Goal: Task Accomplishment & Management: Manage account settings

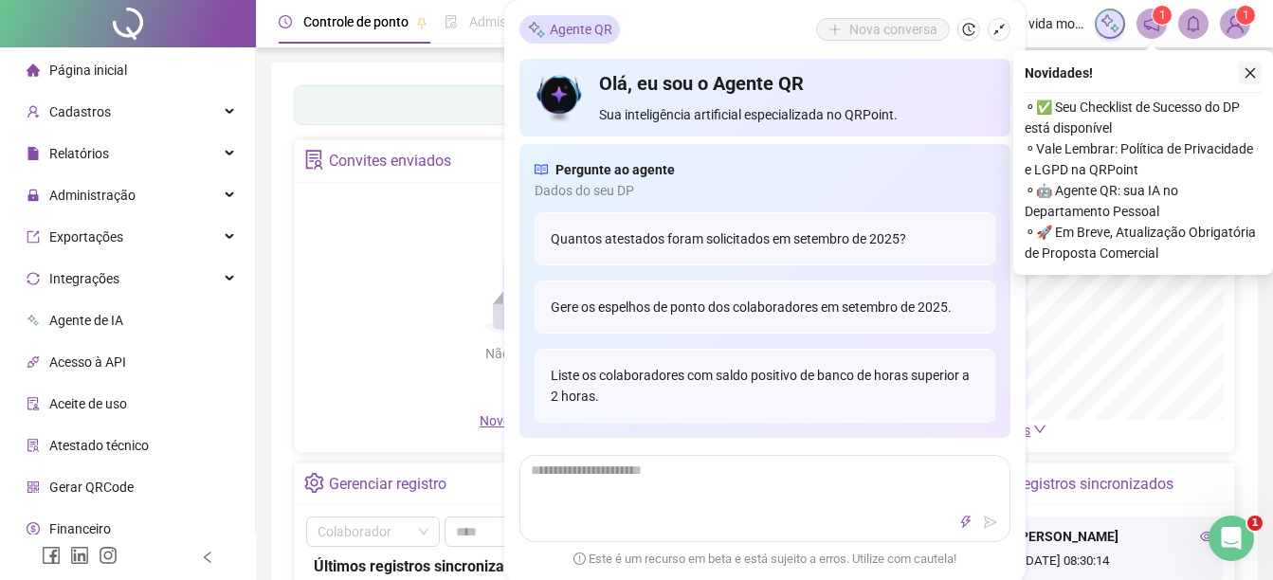
click at [1245, 79] on icon "close" at bounding box center [1250, 72] width 13 height 13
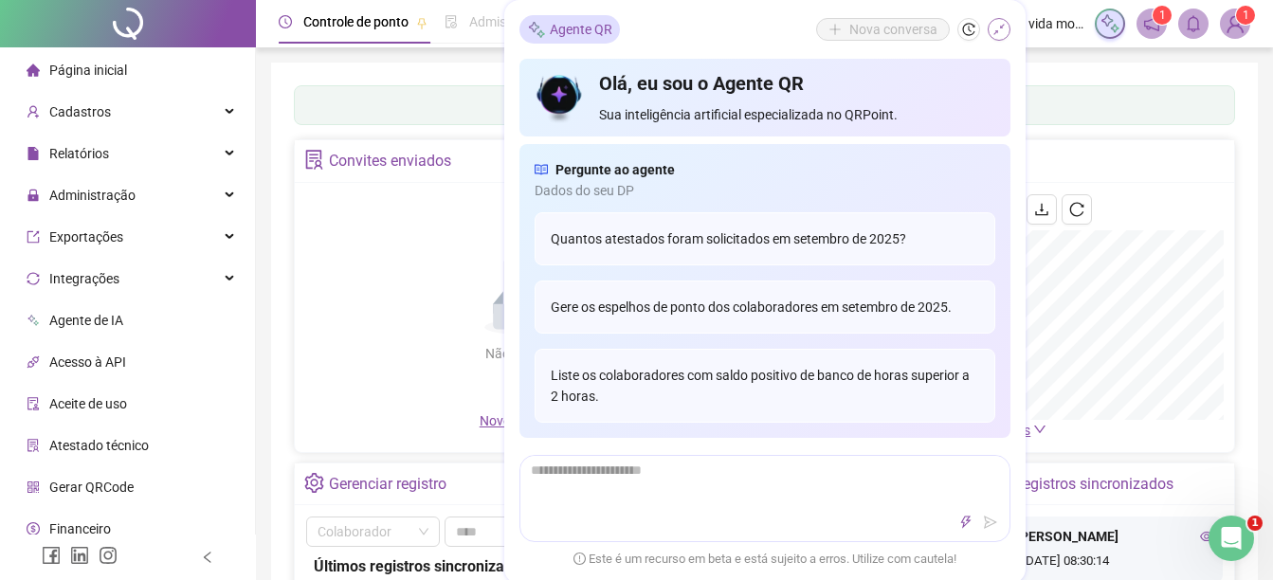
click at [999, 27] on icon "shrink" at bounding box center [998, 29] width 13 height 13
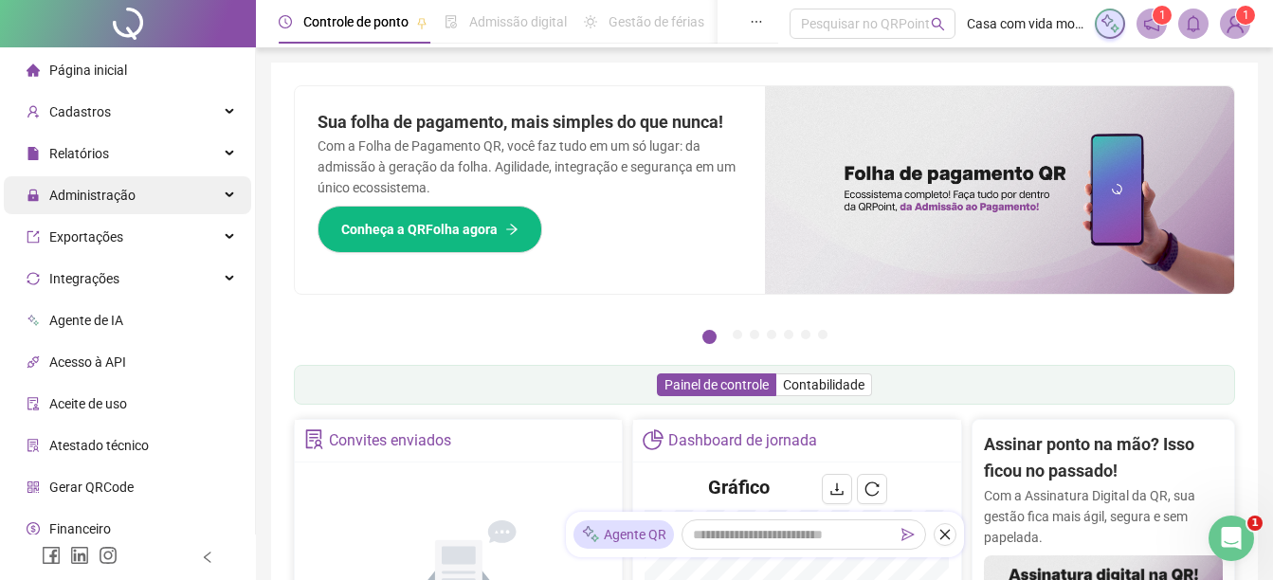
click at [221, 193] on div "Administração" at bounding box center [127, 195] width 247 height 38
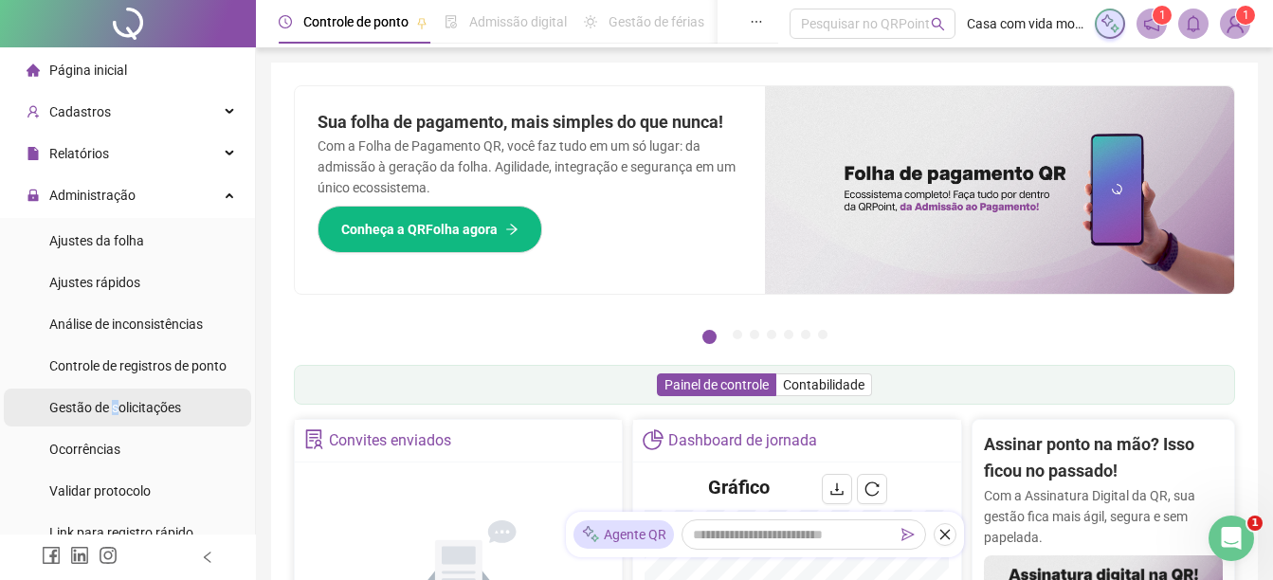
click at [115, 411] on span "Gestão de solicitações" at bounding box center [115, 407] width 132 height 15
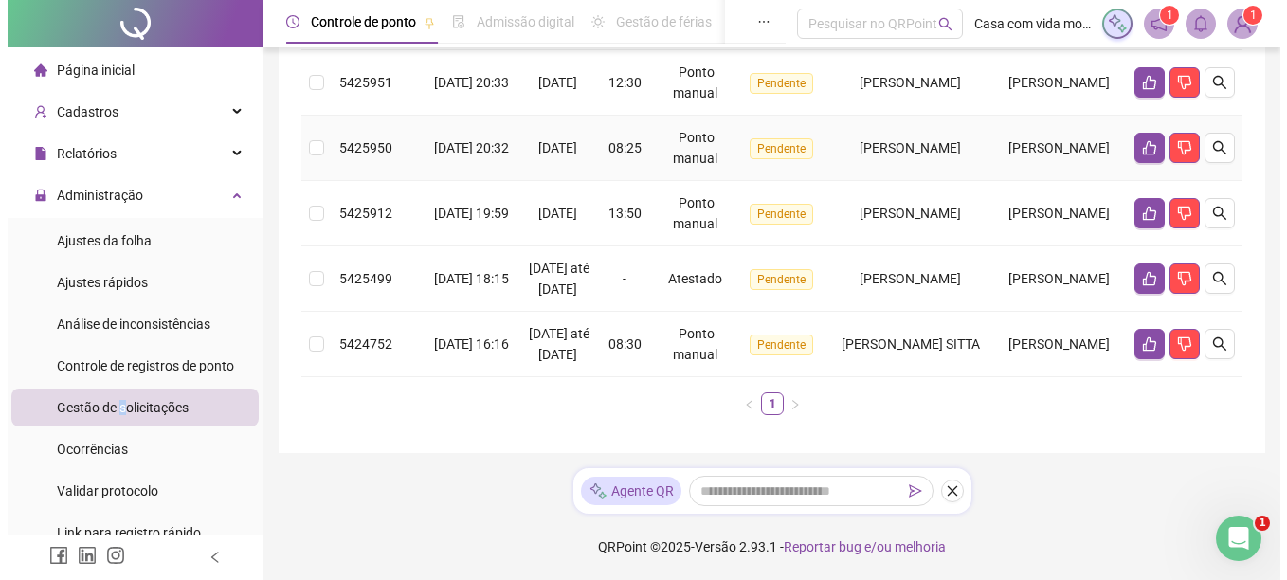
scroll to position [853, 0]
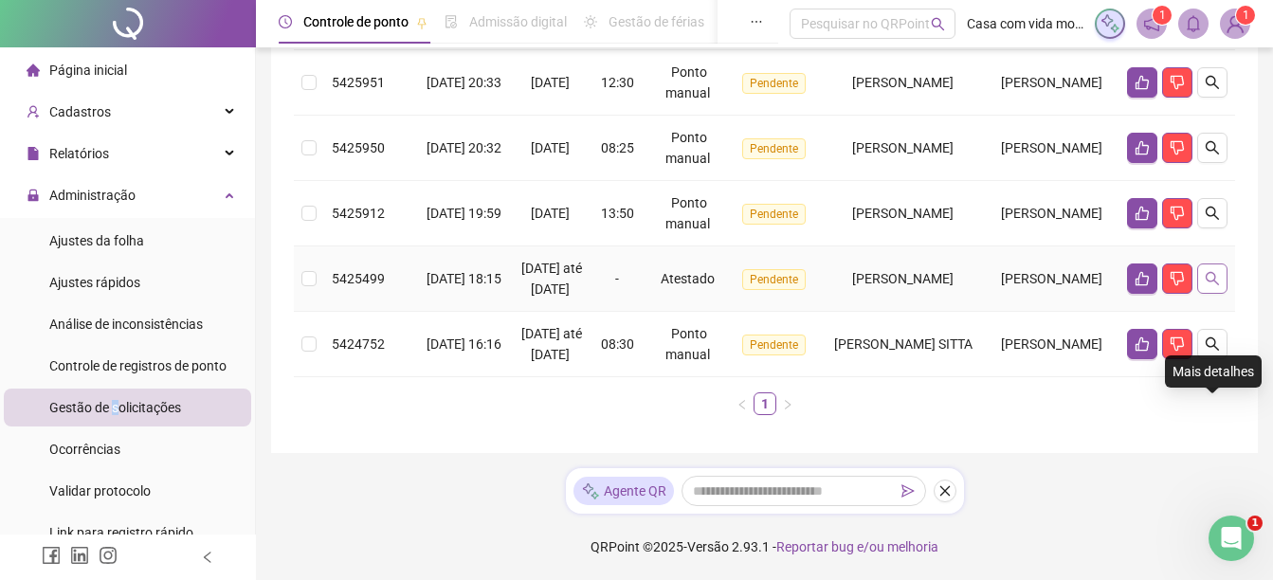
click at [1218, 286] on icon "search" at bounding box center [1212, 278] width 15 height 15
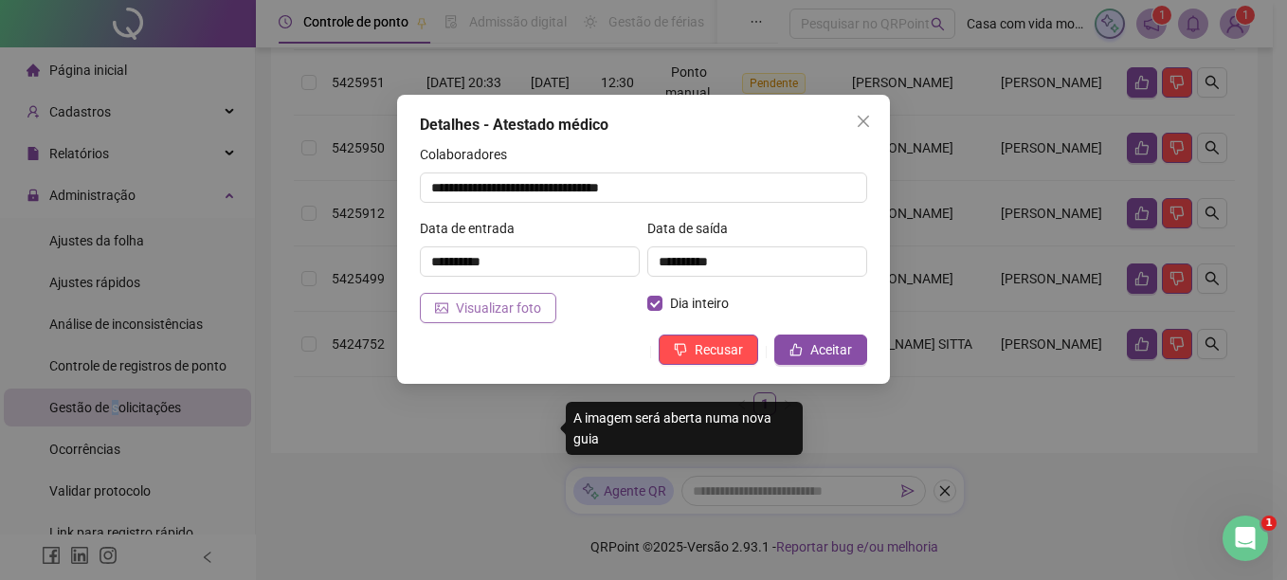
click at [495, 309] on span "Visualizar foto" at bounding box center [498, 308] width 85 height 21
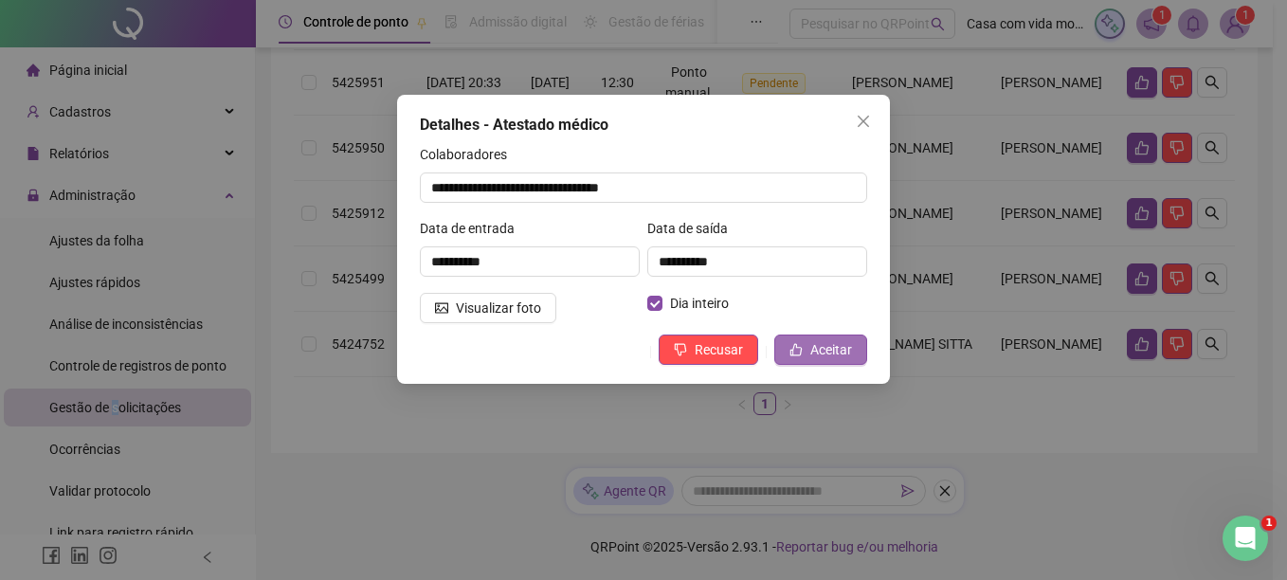
click at [819, 344] on span "Aceitar" at bounding box center [831, 349] width 42 height 21
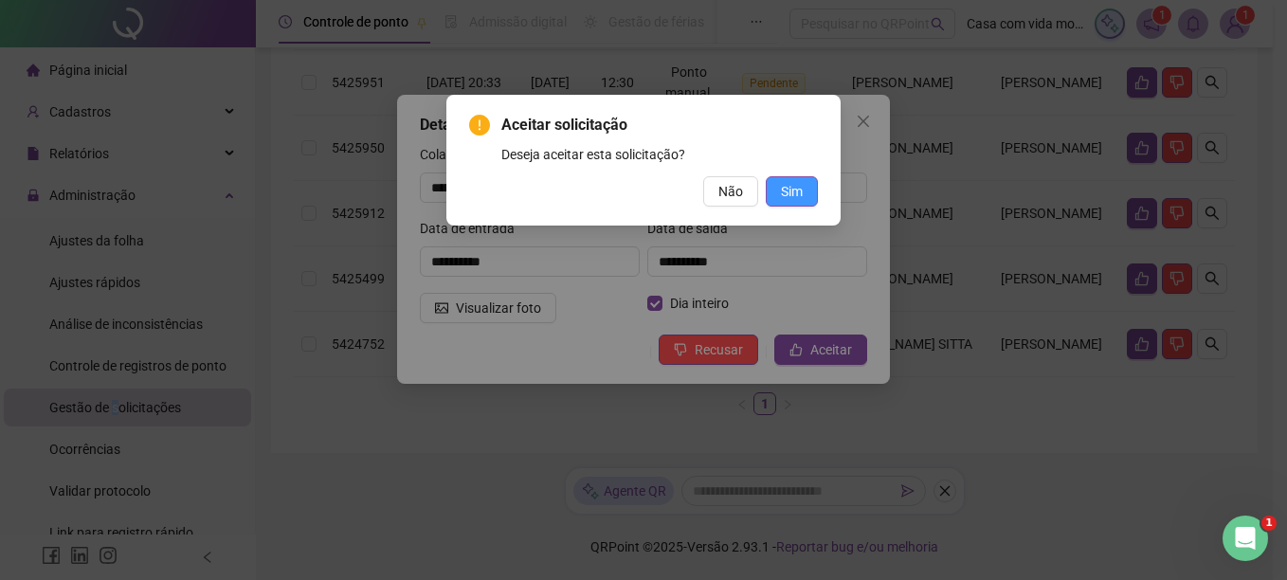
click at [787, 186] on span "Sim" at bounding box center [792, 191] width 22 height 21
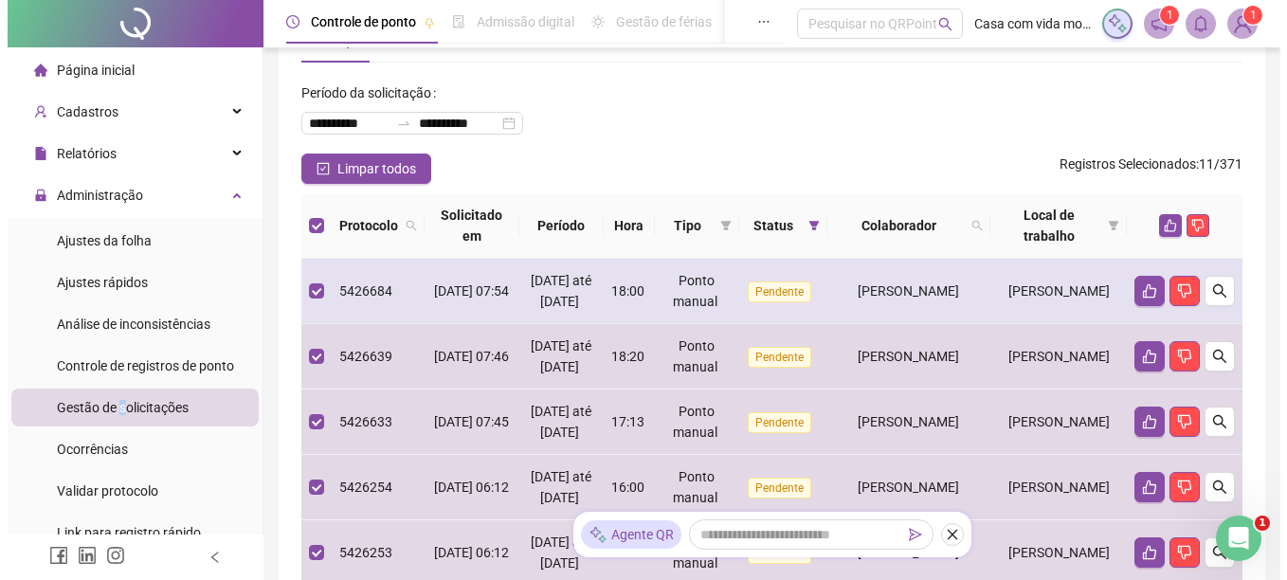
scroll to position [190, 0]
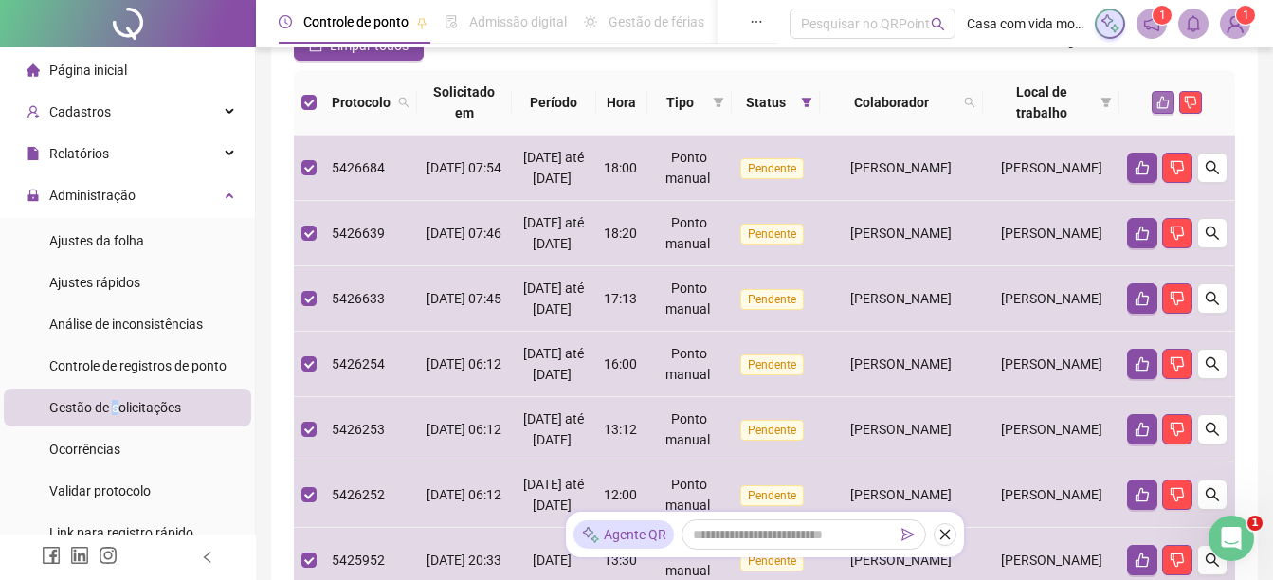
click at [1158, 102] on icon "like" at bounding box center [1163, 103] width 12 height 12
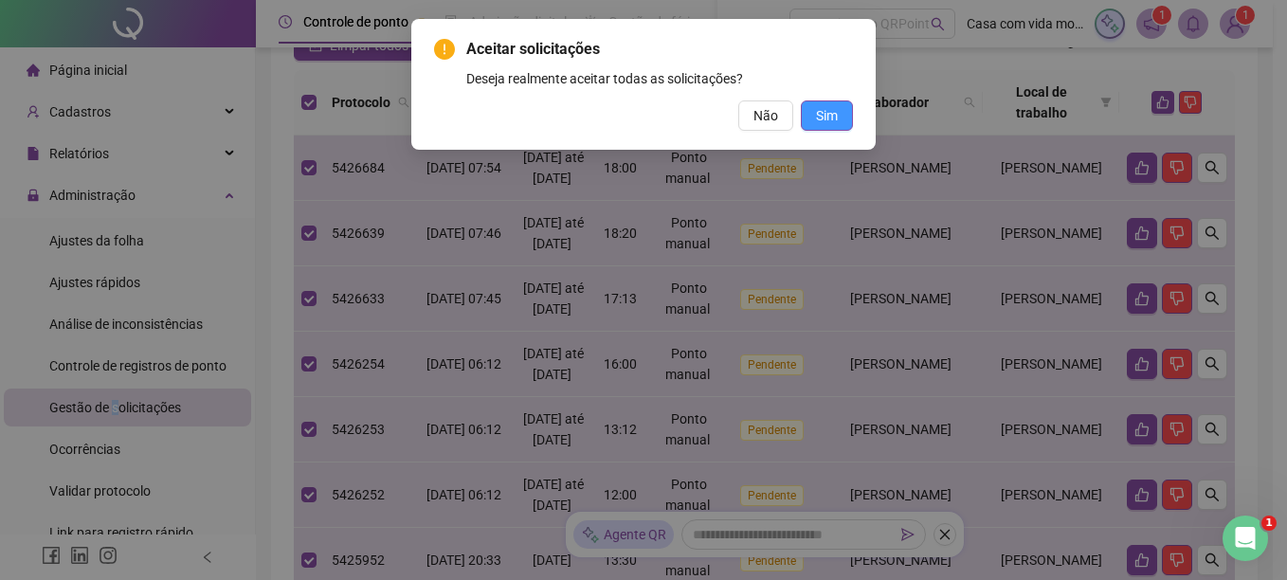
click at [825, 120] on span "Sim" at bounding box center [827, 115] width 22 height 21
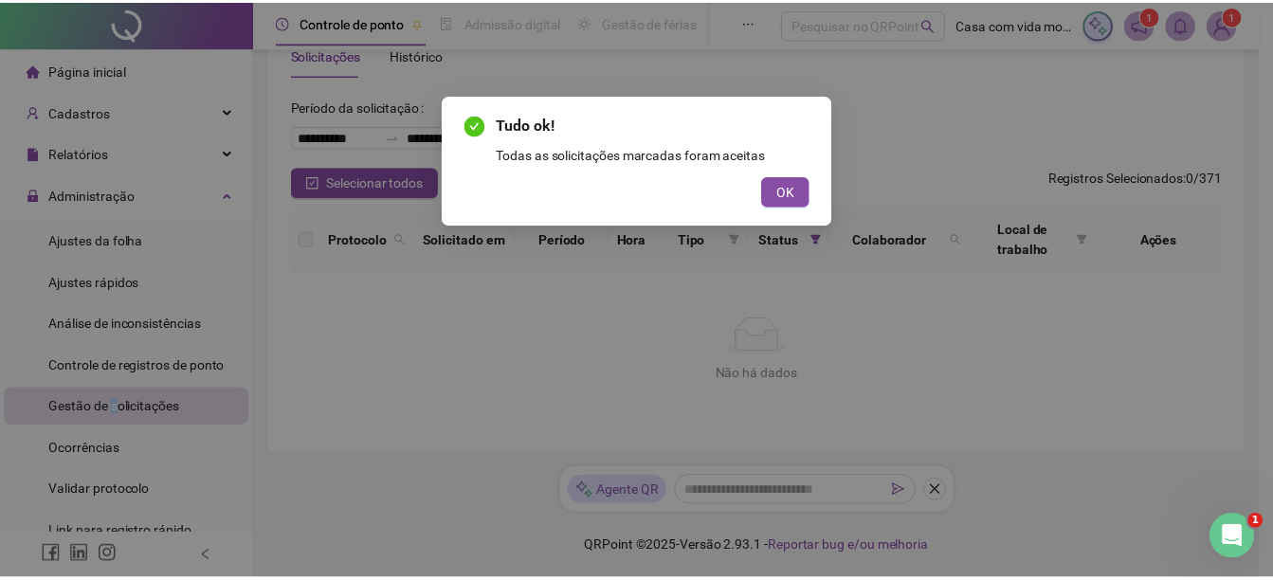
scroll to position [53, 0]
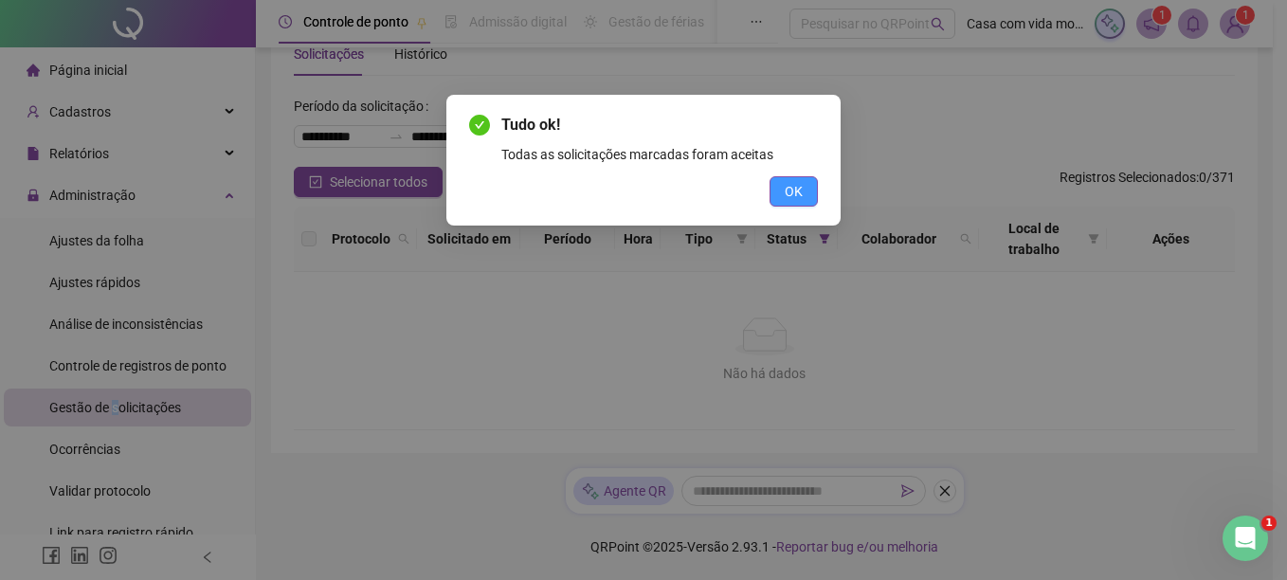
click at [791, 191] on span "OK" at bounding box center [794, 191] width 18 height 21
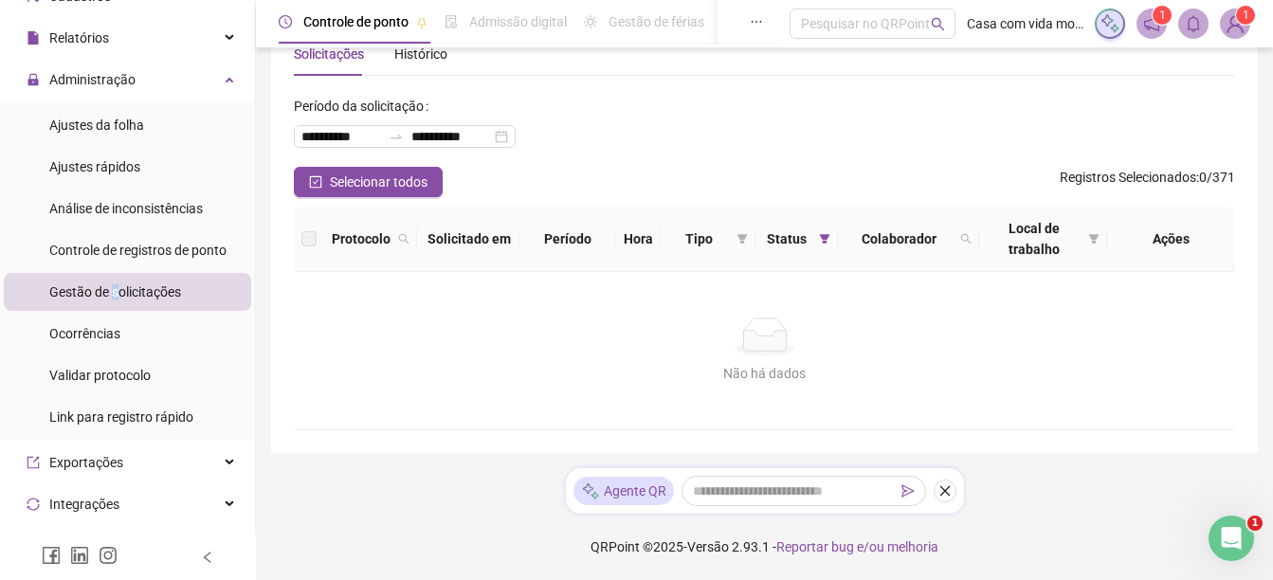
scroll to position [0, 0]
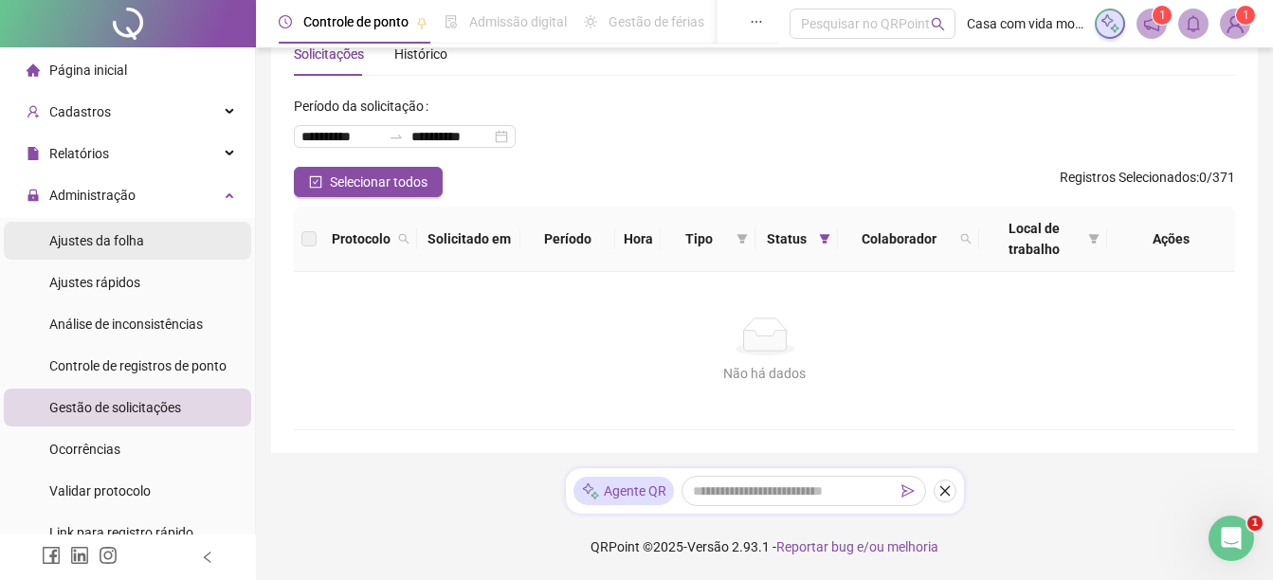
click at [122, 236] on span "Ajustes da folha" at bounding box center [96, 240] width 95 height 15
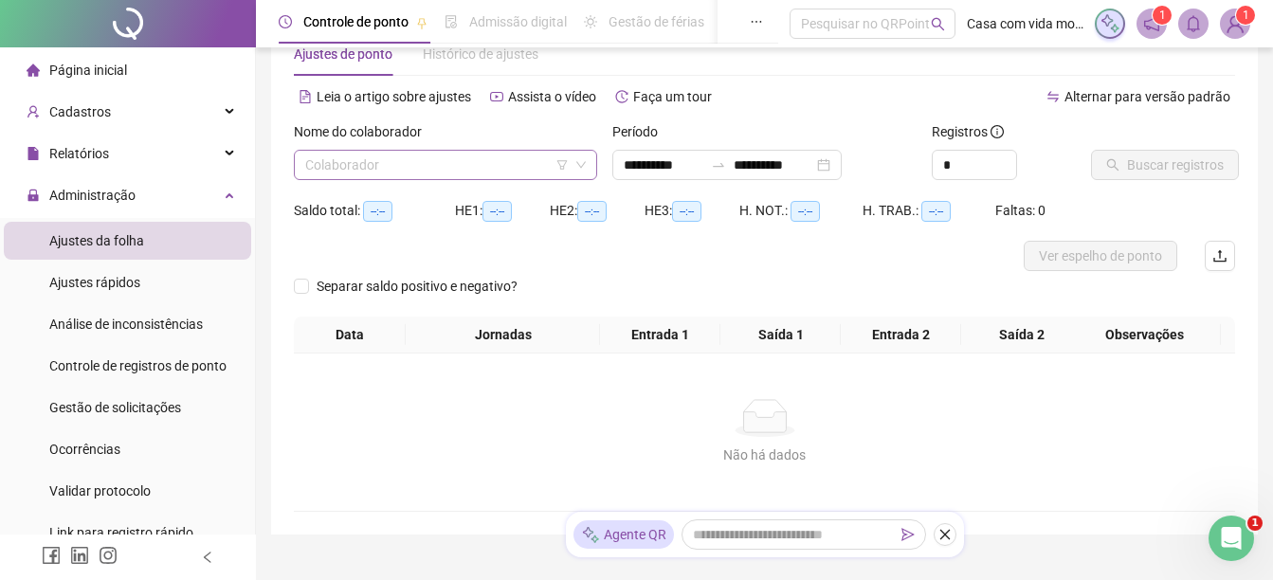
click at [430, 167] on input "search" at bounding box center [437, 165] width 264 height 28
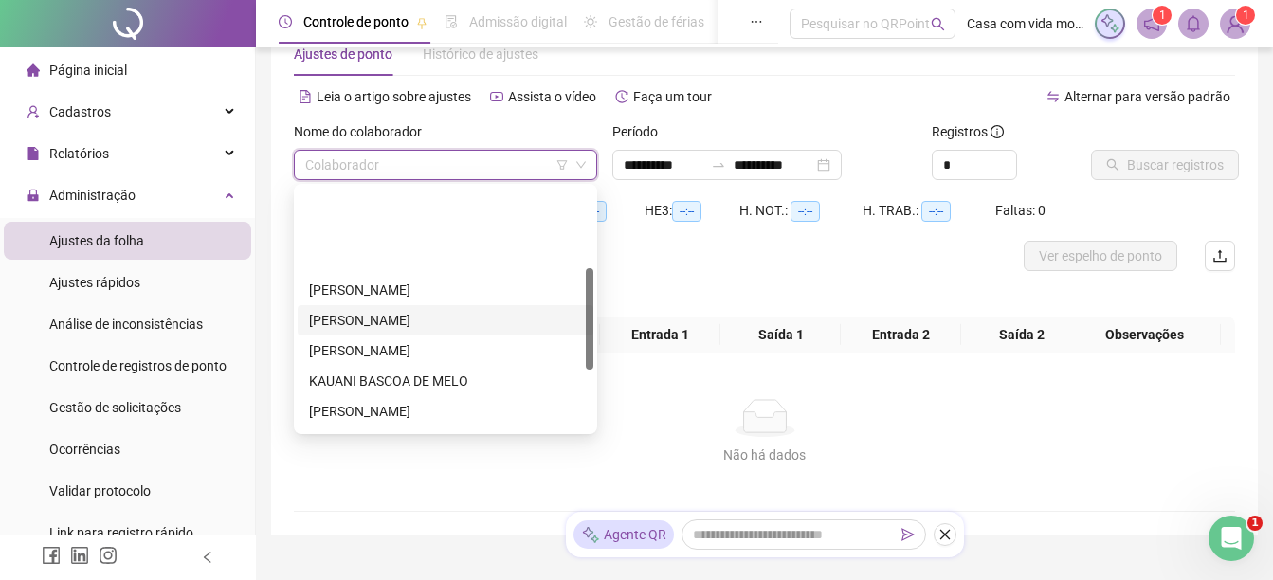
scroll to position [190, 0]
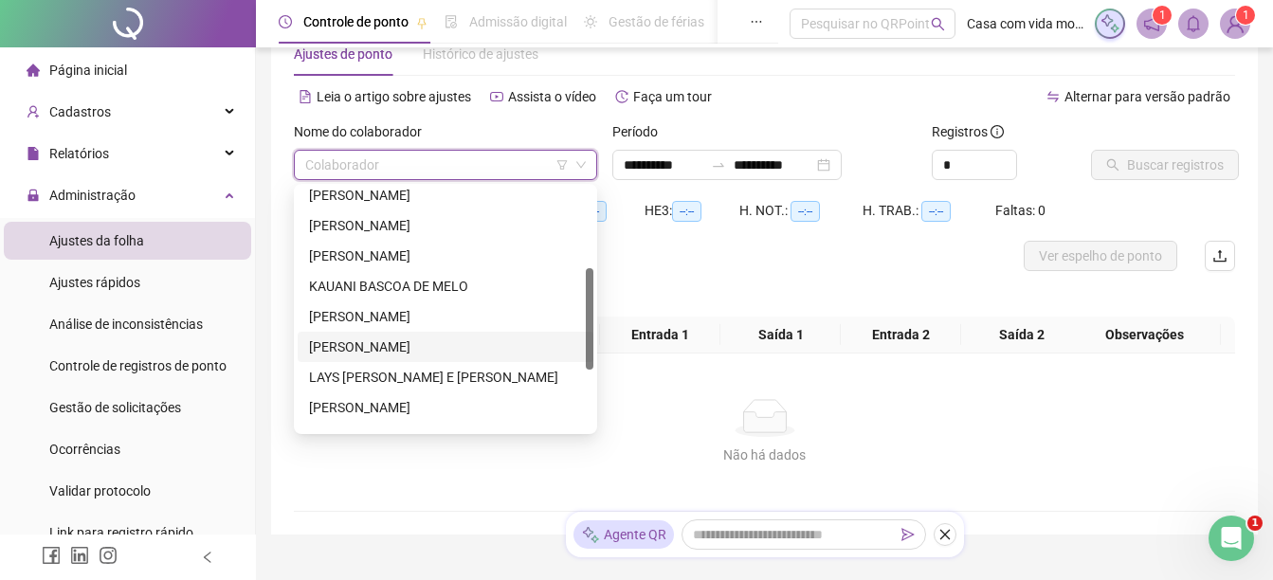
click at [370, 352] on div "[PERSON_NAME]" at bounding box center [445, 347] width 273 height 21
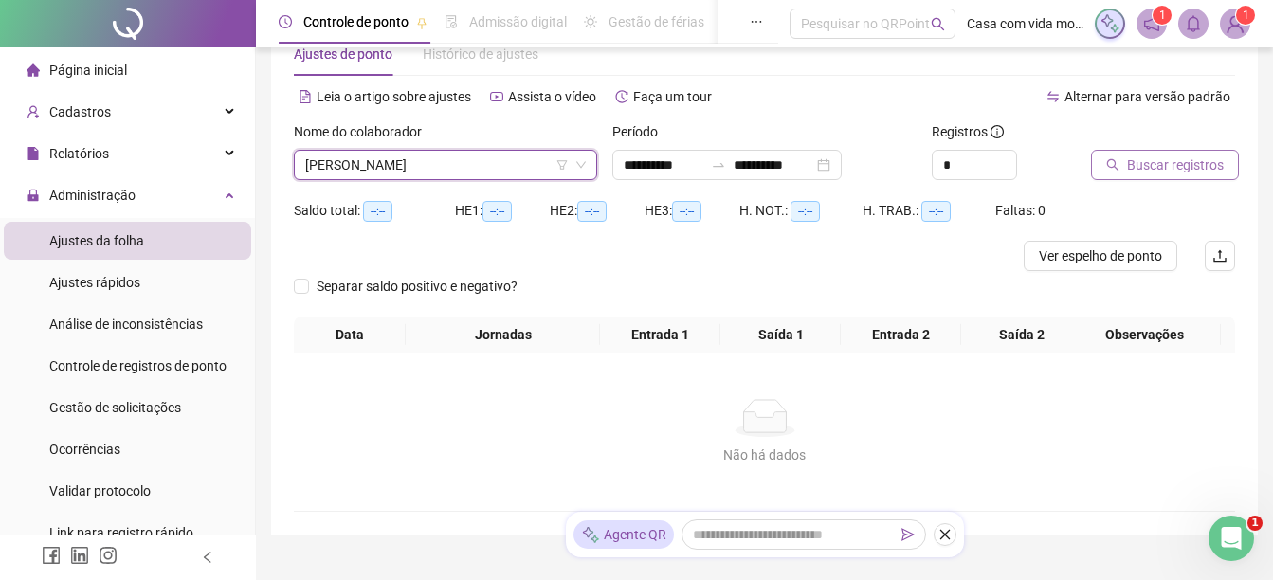
click at [1171, 164] on span "Buscar registros" at bounding box center [1175, 165] width 97 height 21
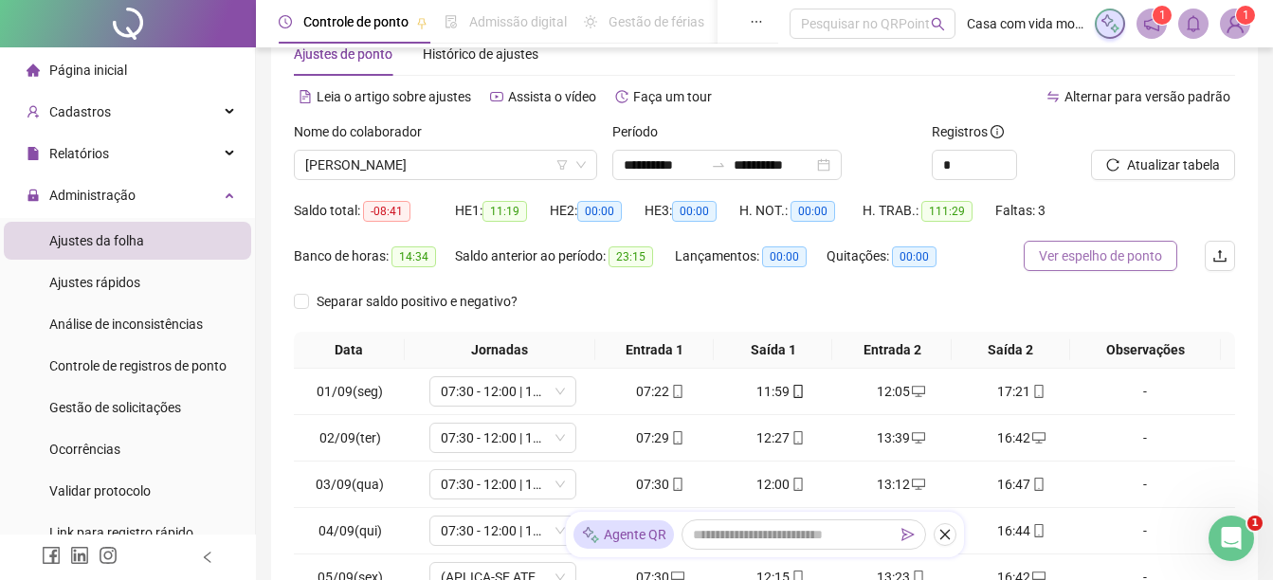
click at [1098, 257] on span "Ver espelho de ponto" at bounding box center [1100, 256] width 123 height 21
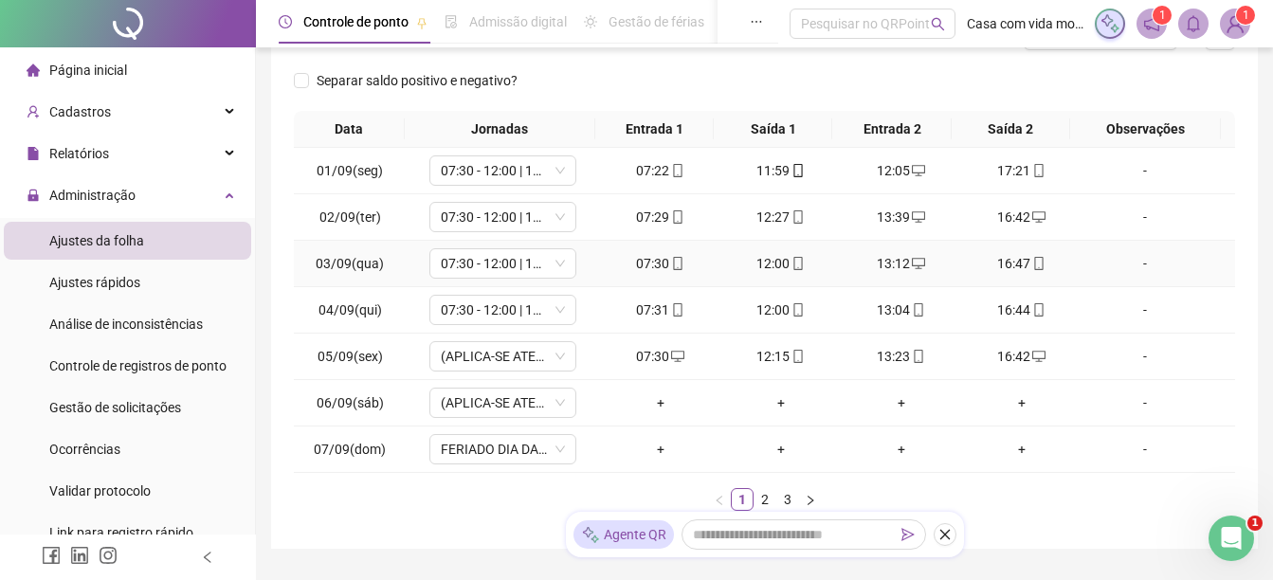
scroll to position [370, 0]
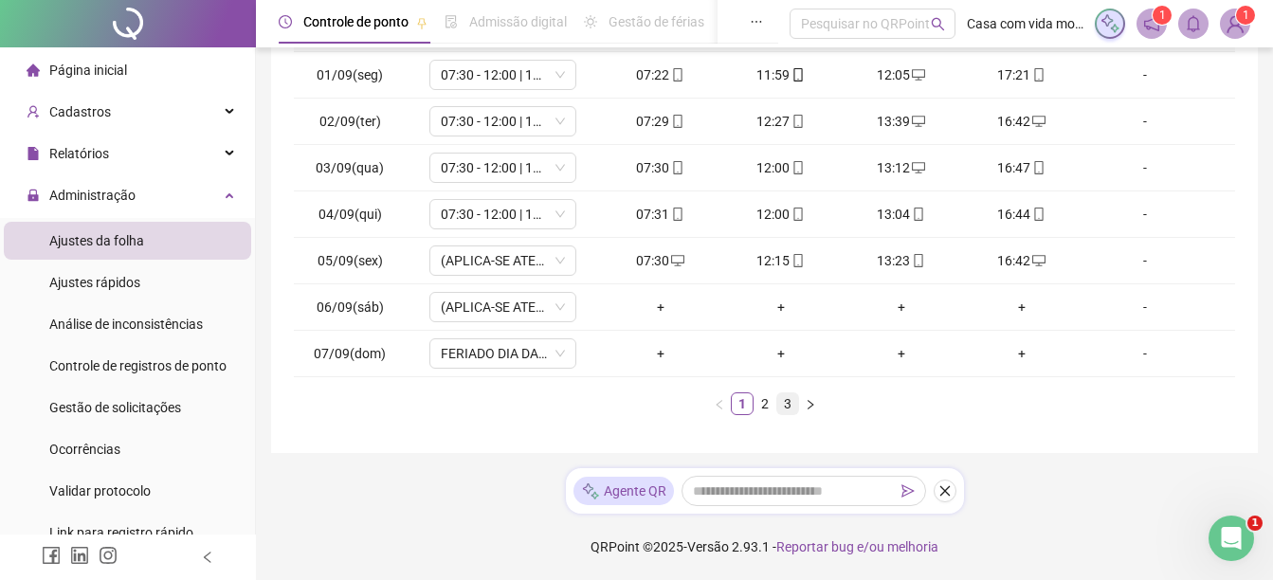
click at [784, 404] on link "3" at bounding box center [787, 403] width 21 height 21
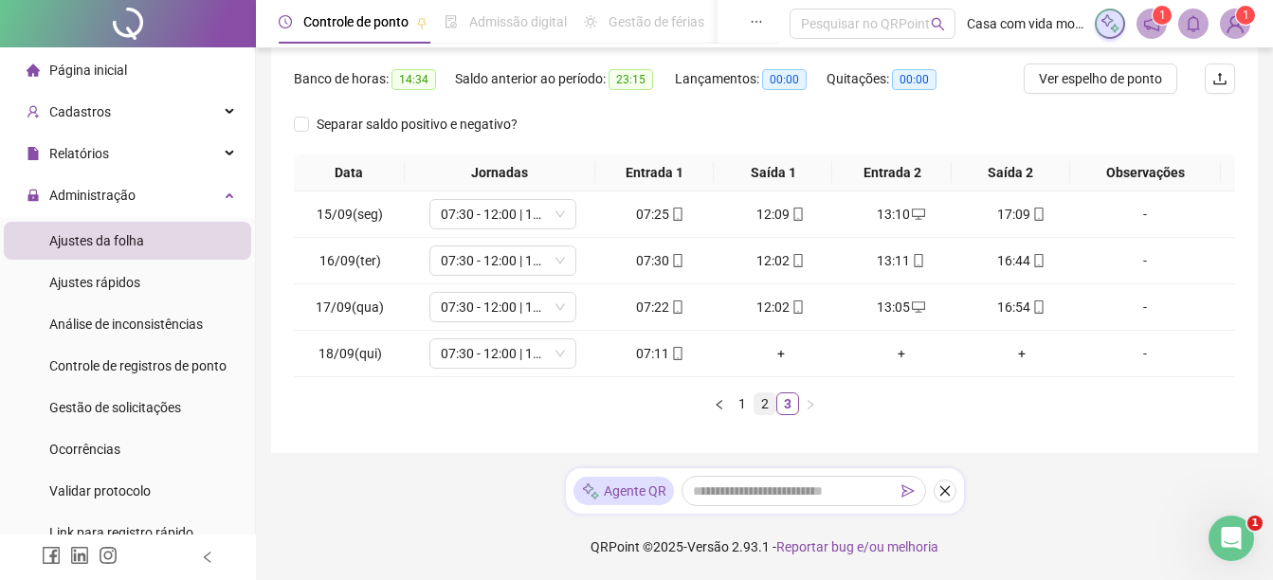
click at [765, 407] on link "2" at bounding box center [765, 403] width 21 height 21
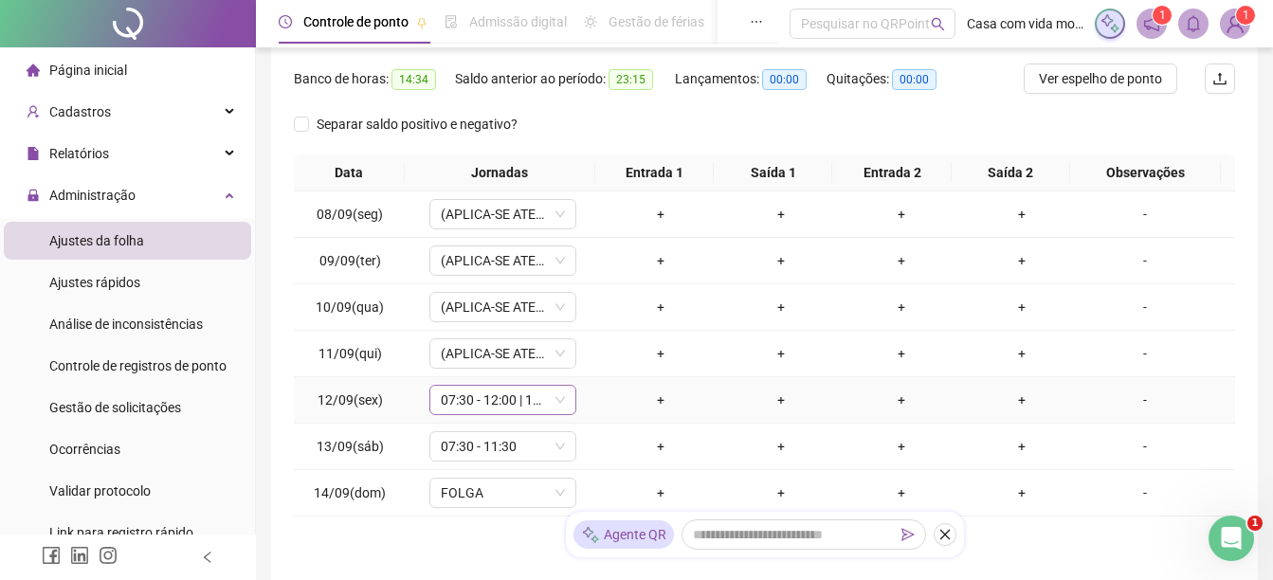
click at [552, 408] on span "07:30 - 12:00 | 13:12 - 16:42" at bounding box center [503, 400] width 124 height 28
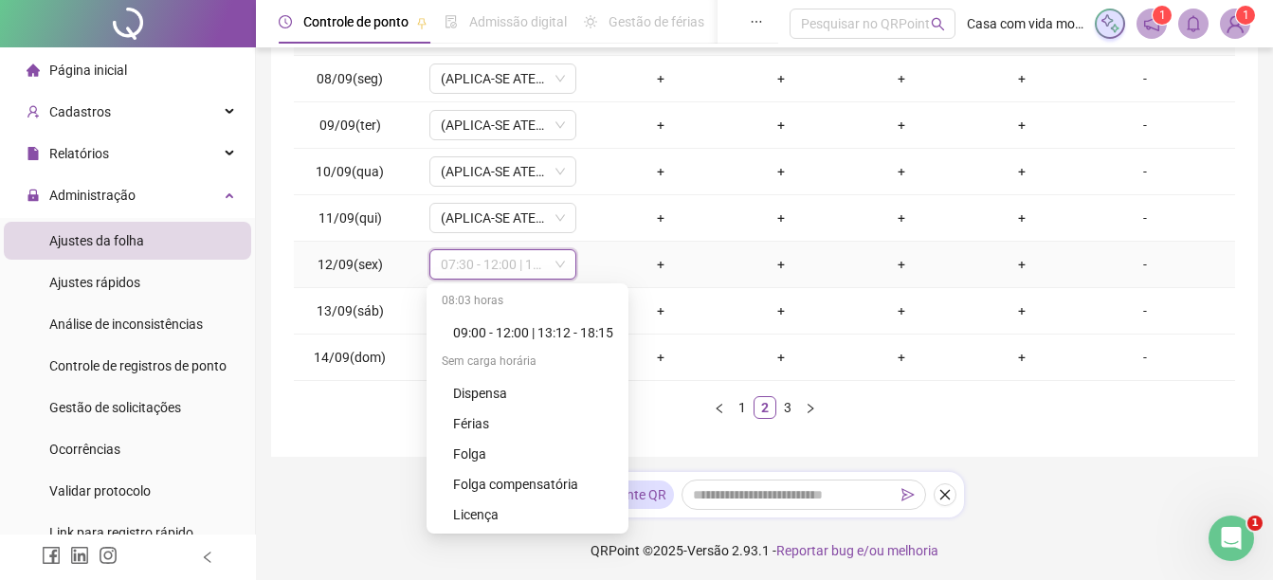
scroll to position [370, 0]
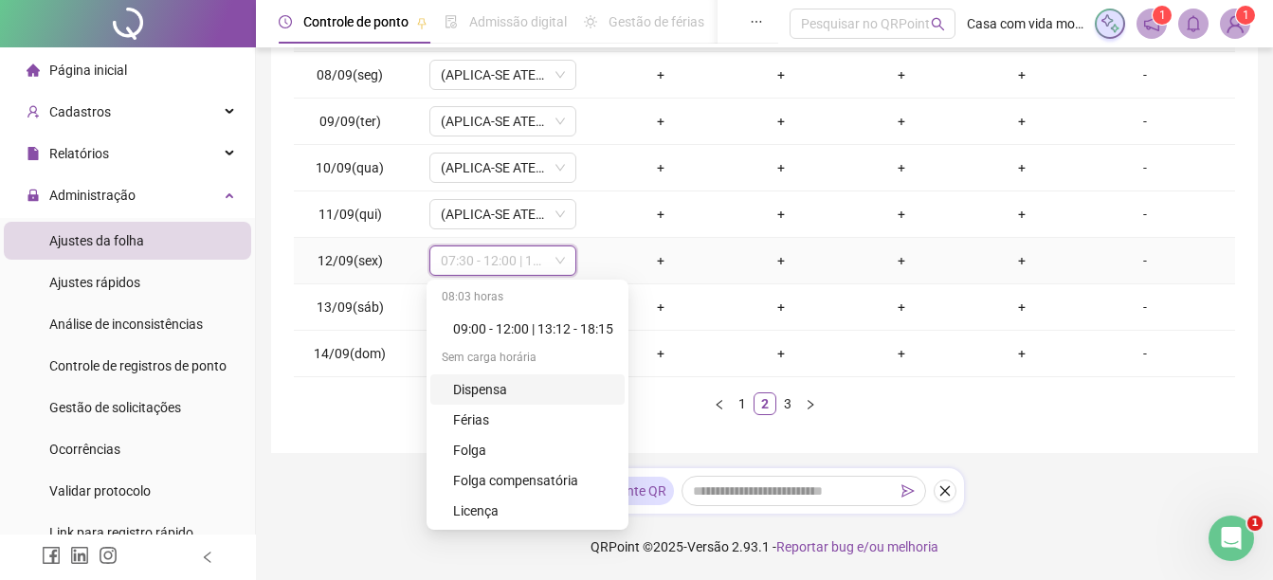
click at [486, 391] on div "Dispensa" at bounding box center [533, 389] width 160 height 21
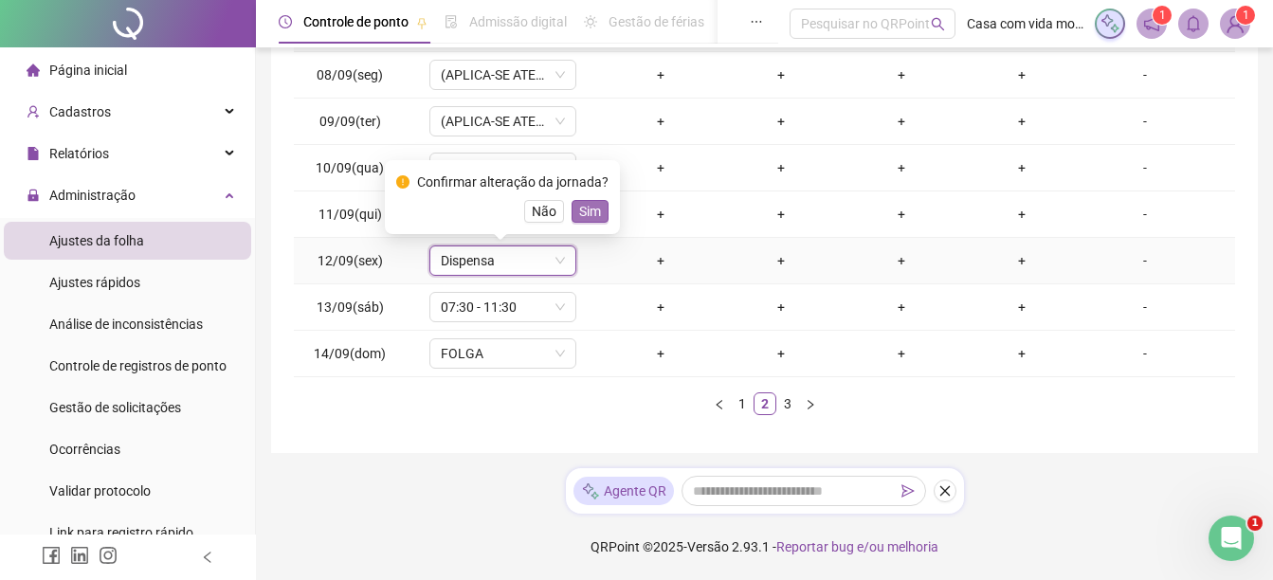
click at [588, 217] on span "Sim" at bounding box center [590, 211] width 22 height 21
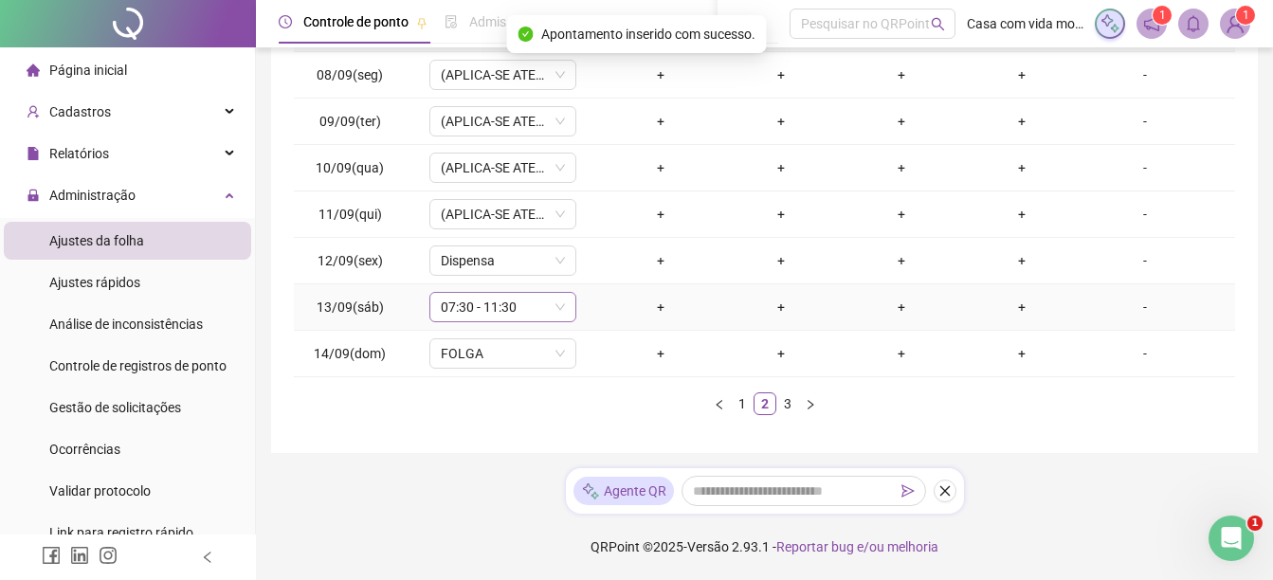
click at [558, 310] on icon "down" at bounding box center [560, 306] width 11 height 11
click at [509, 307] on span "07:30 - 11:30" at bounding box center [503, 307] width 124 height 28
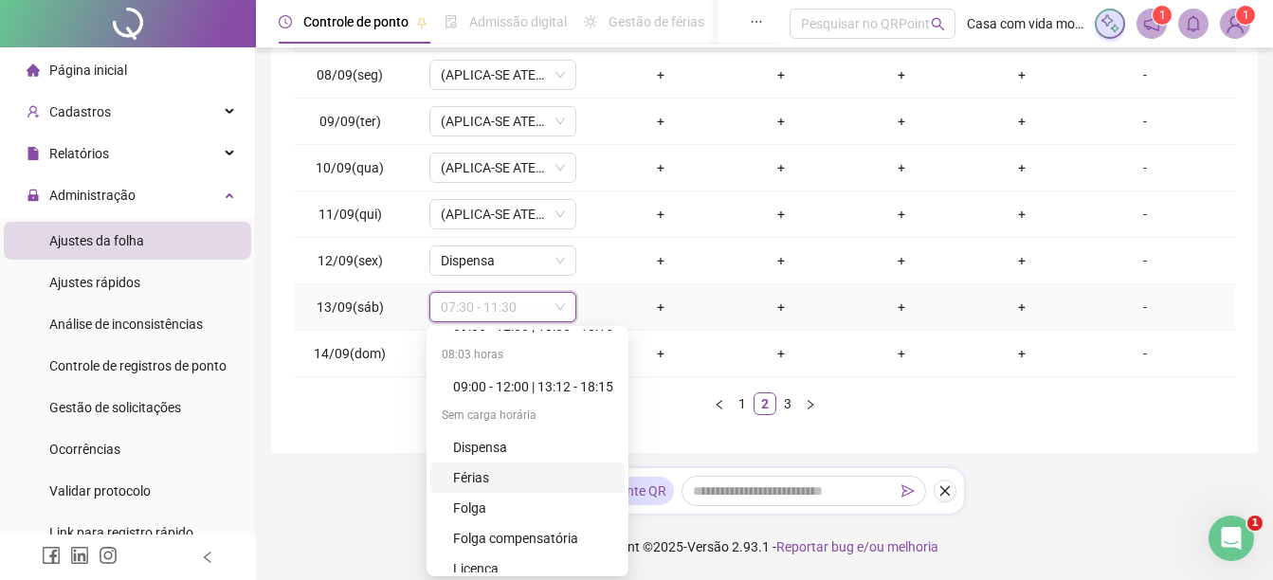
scroll to position [637, 0]
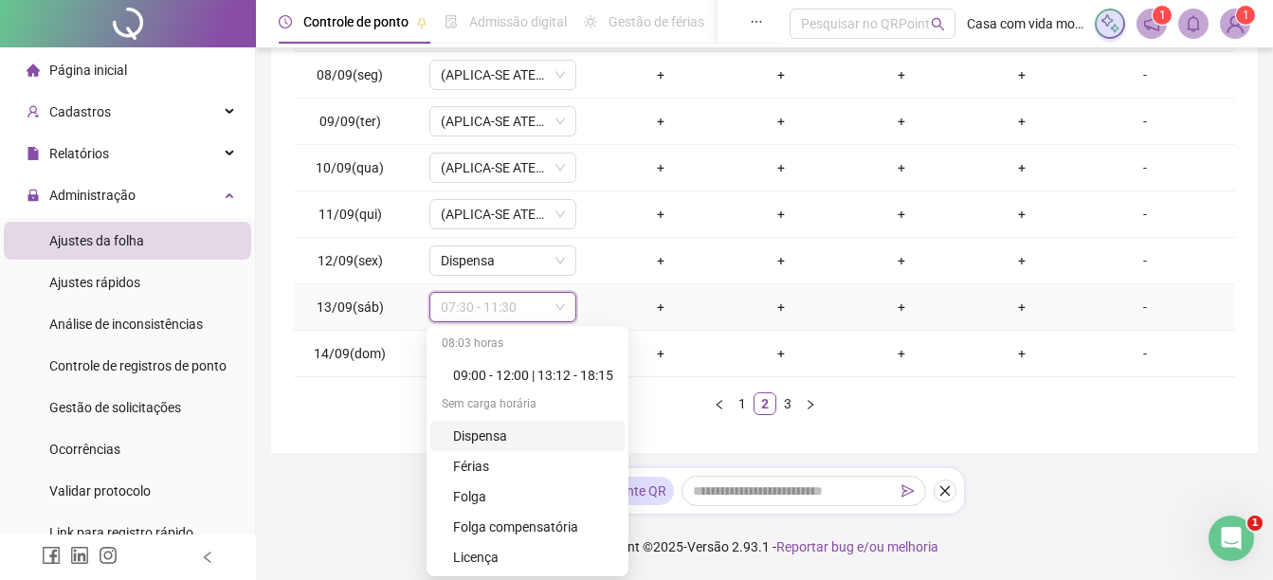
click at [493, 434] on div "Dispensa" at bounding box center [533, 436] width 160 height 21
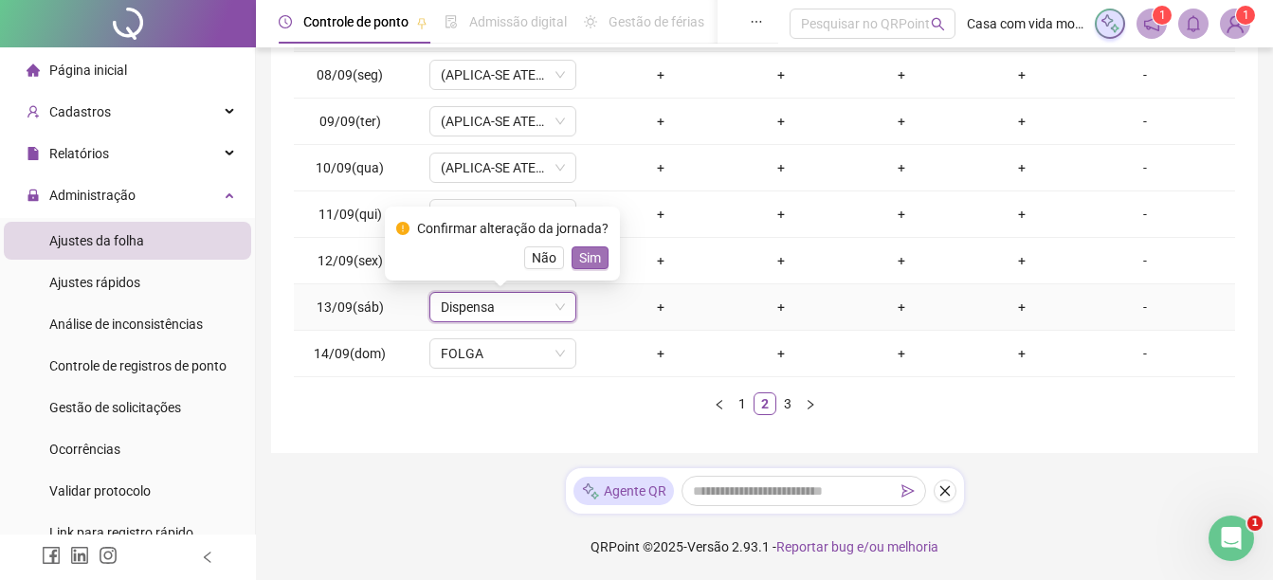
click at [597, 263] on button "Sim" at bounding box center [590, 257] width 37 height 23
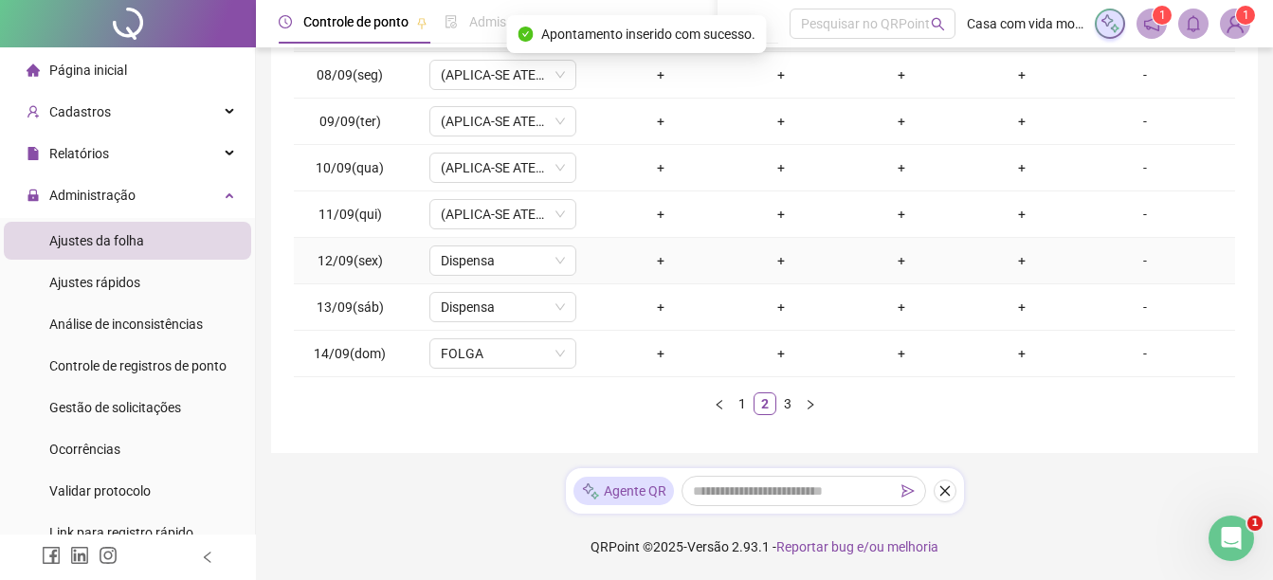
click at [1135, 266] on div "-" at bounding box center [1145, 260] width 112 height 21
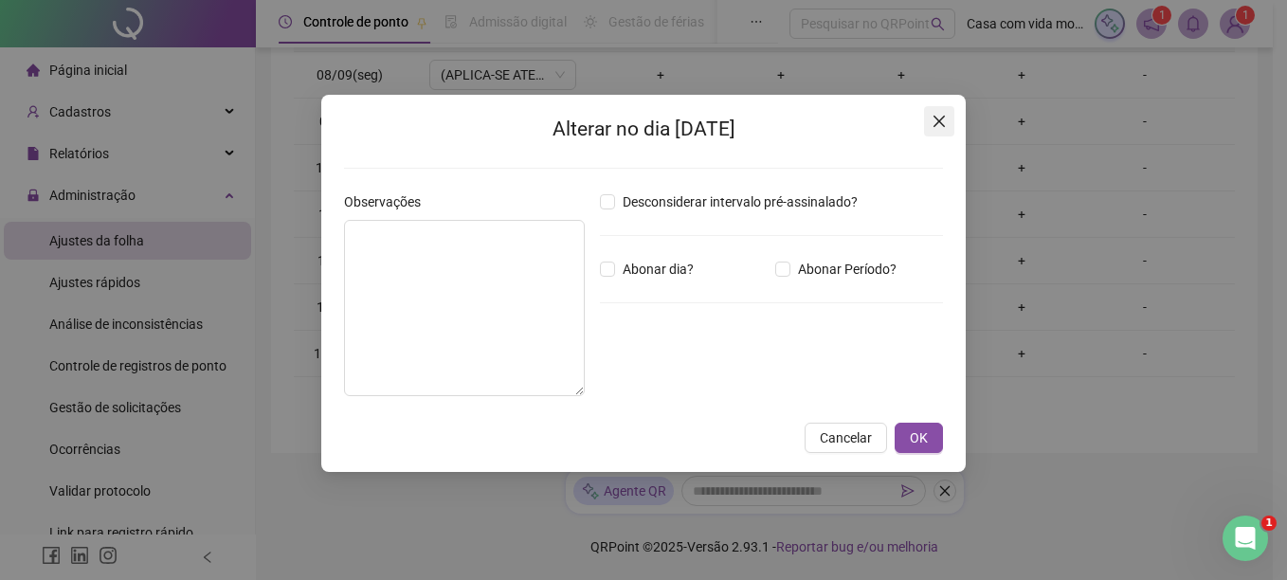
click at [941, 124] on icon "close" at bounding box center [939, 121] width 11 height 11
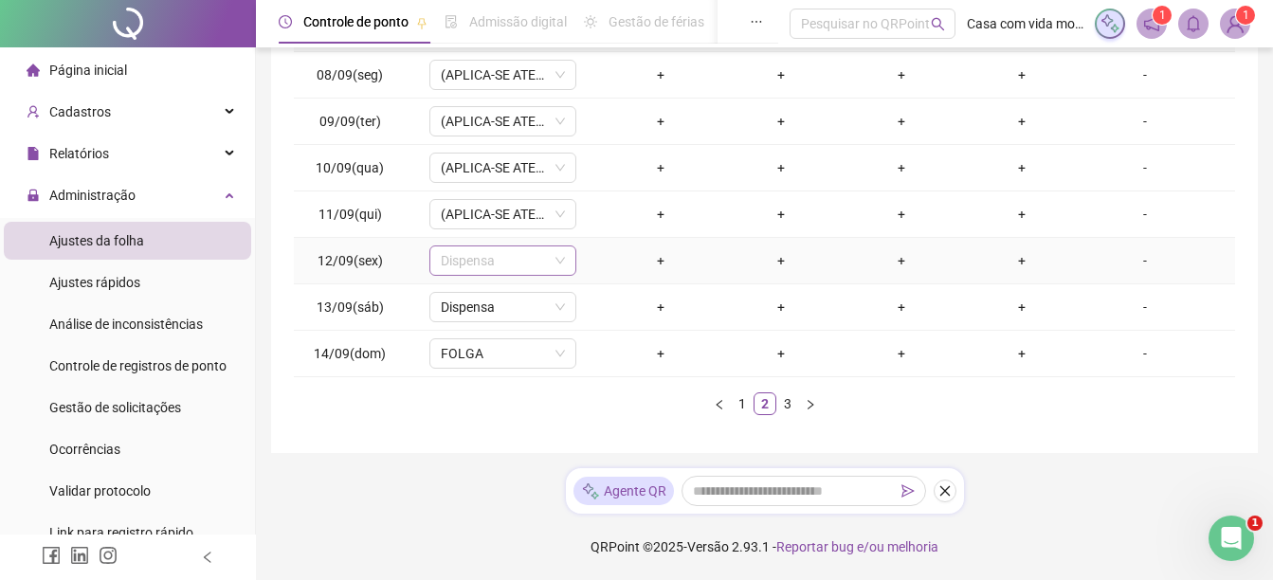
click at [566, 253] on div "Dispensa" at bounding box center [502, 261] width 147 height 30
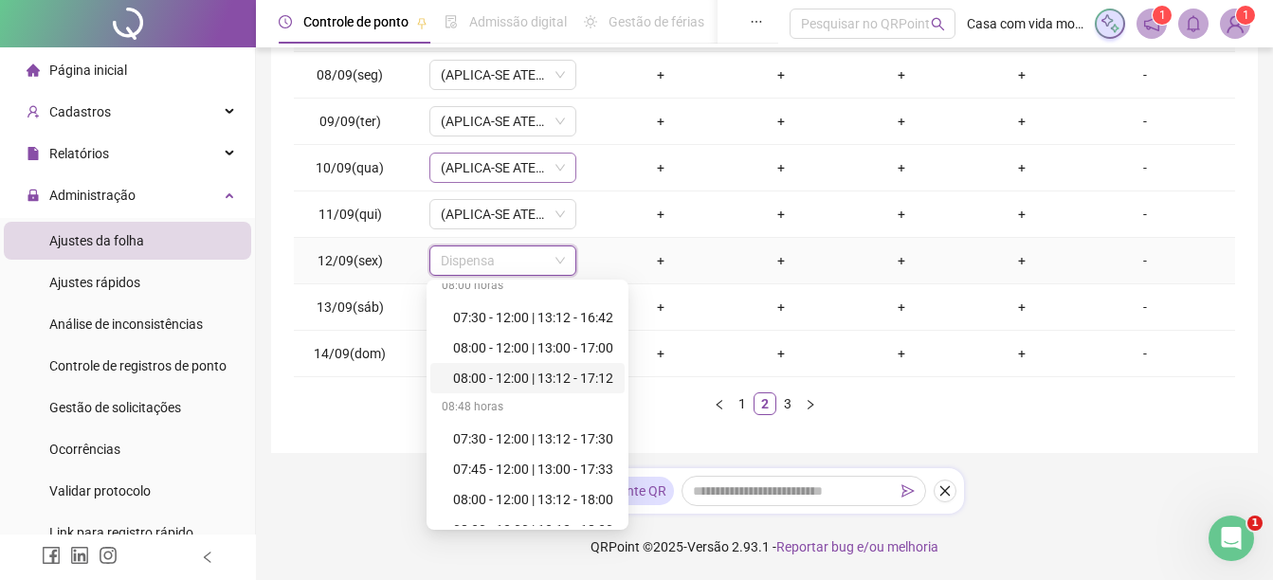
scroll to position [68, 0]
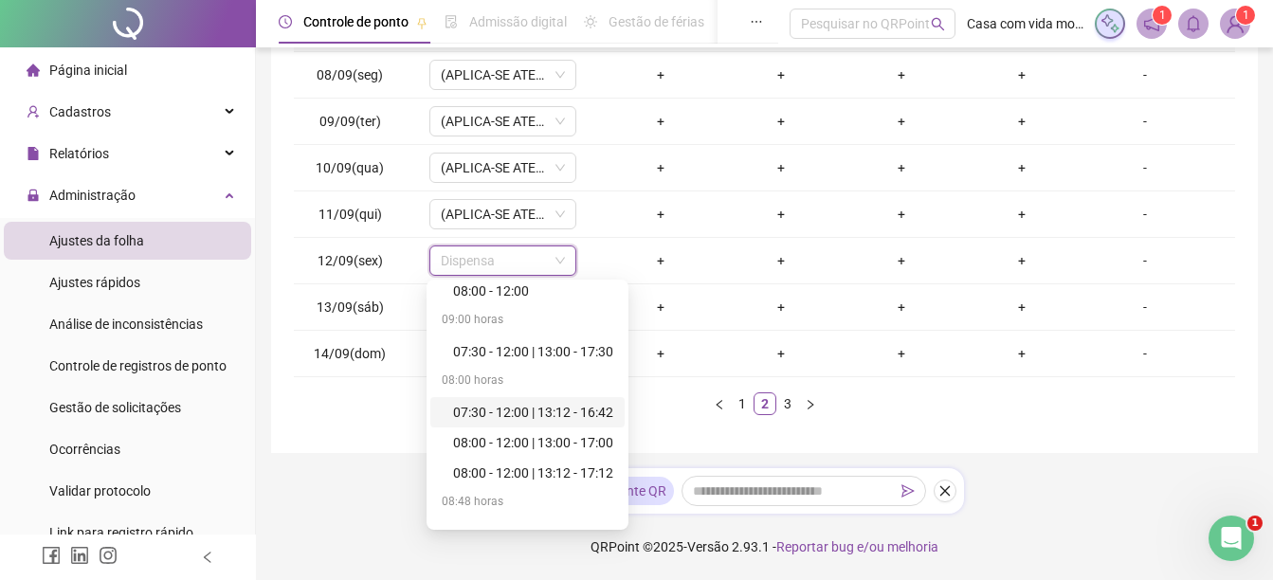
click at [1121, 455] on div "**********" at bounding box center [764, 105] width 1017 height 950
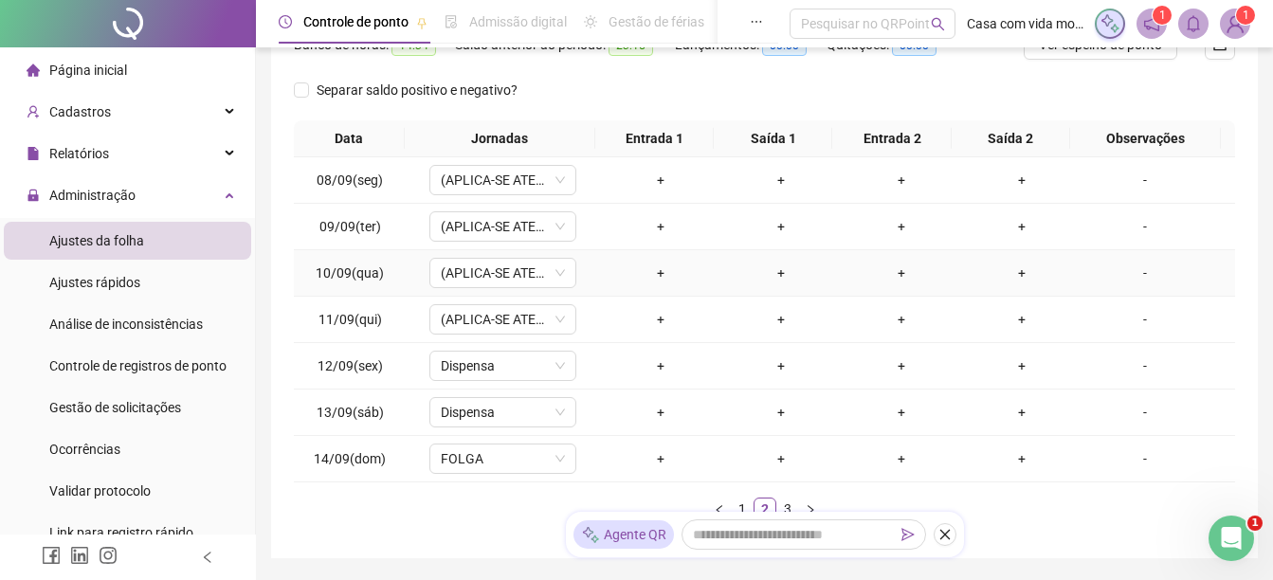
scroll to position [284, 0]
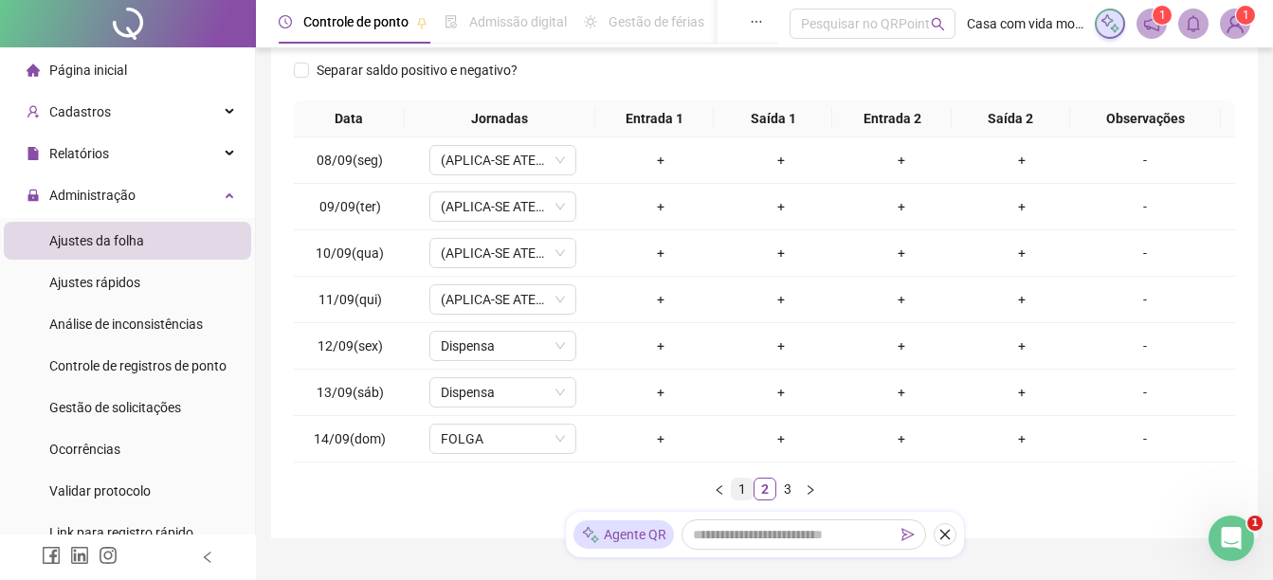
click at [740, 488] on link "1" at bounding box center [742, 489] width 21 height 21
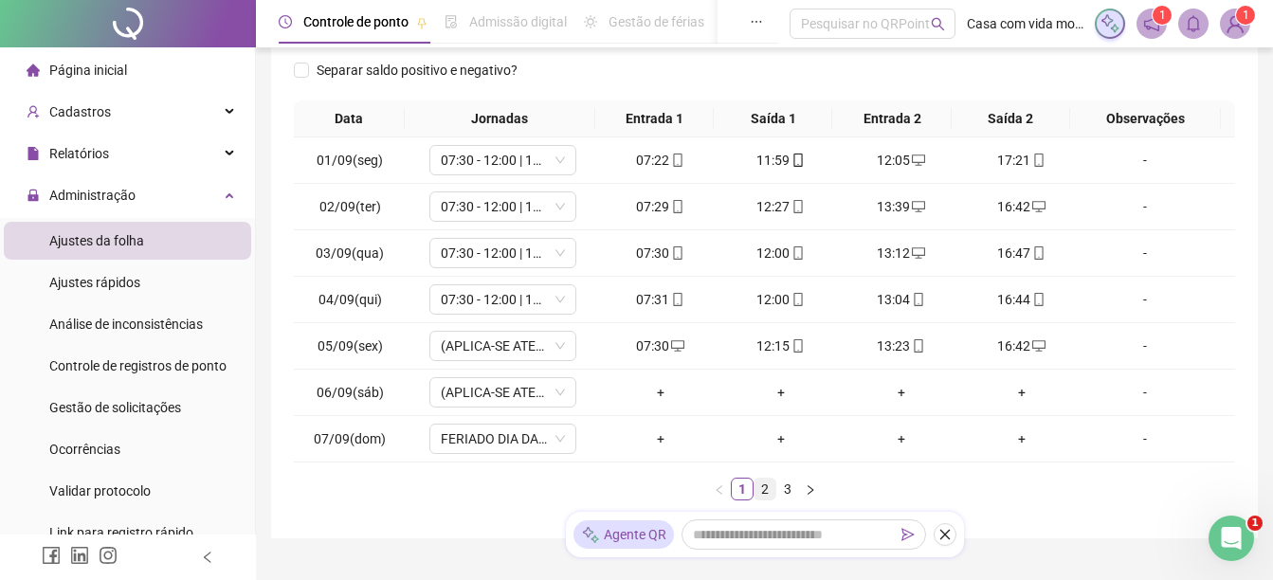
click at [765, 492] on link "2" at bounding box center [765, 489] width 21 height 21
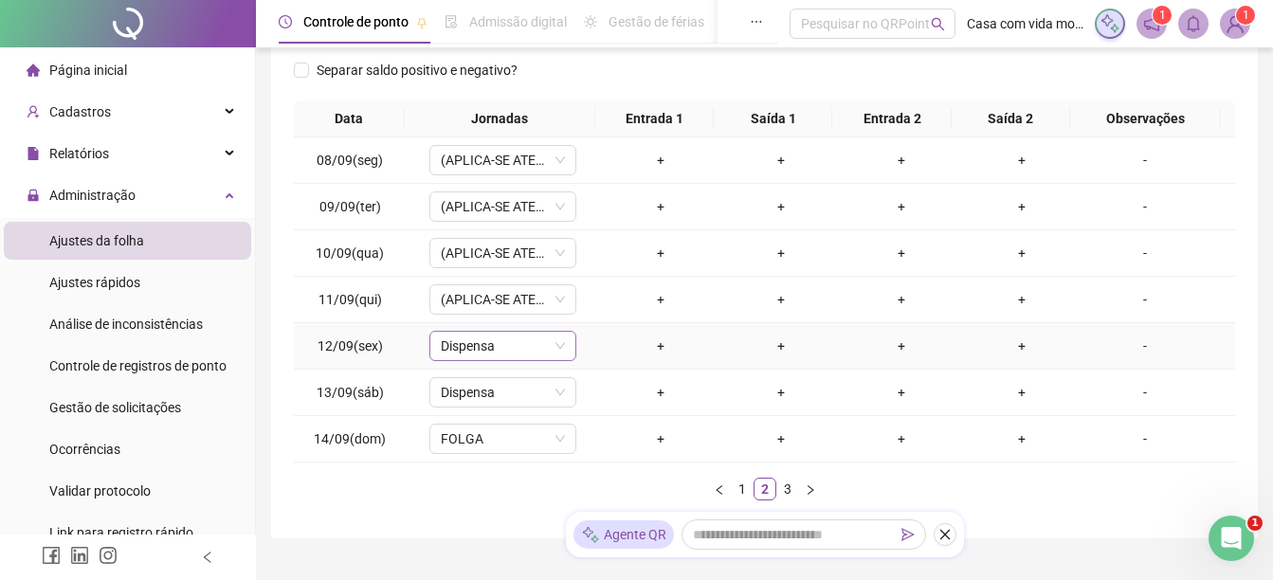
click at [514, 345] on span "Dispensa" at bounding box center [503, 346] width 124 height 28
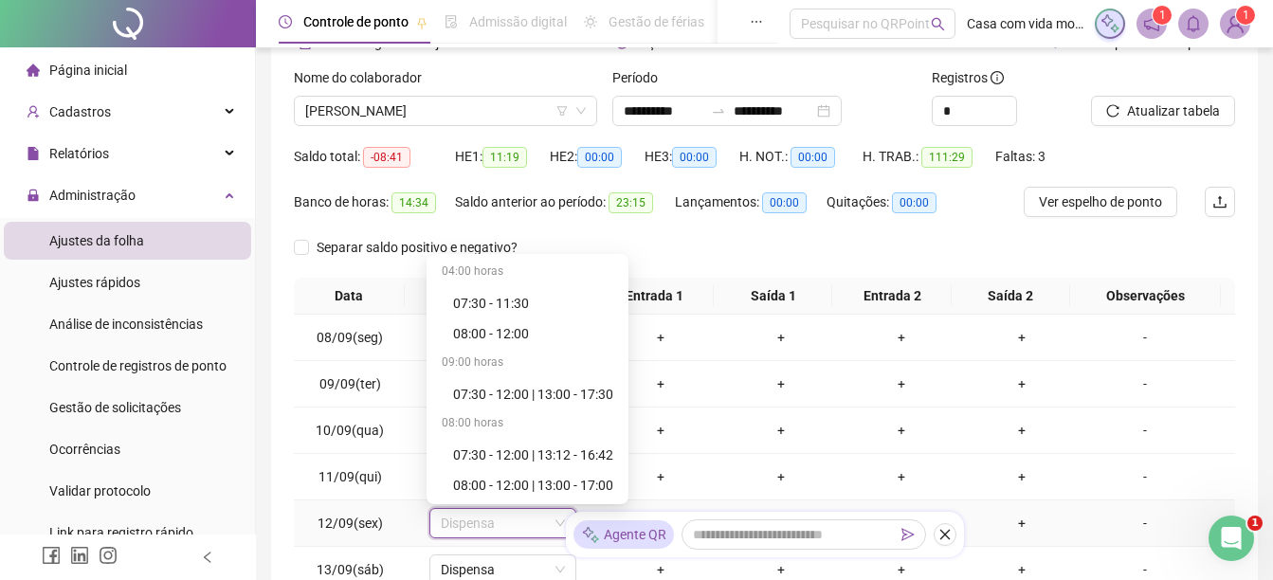
scroll to position [95, 0]
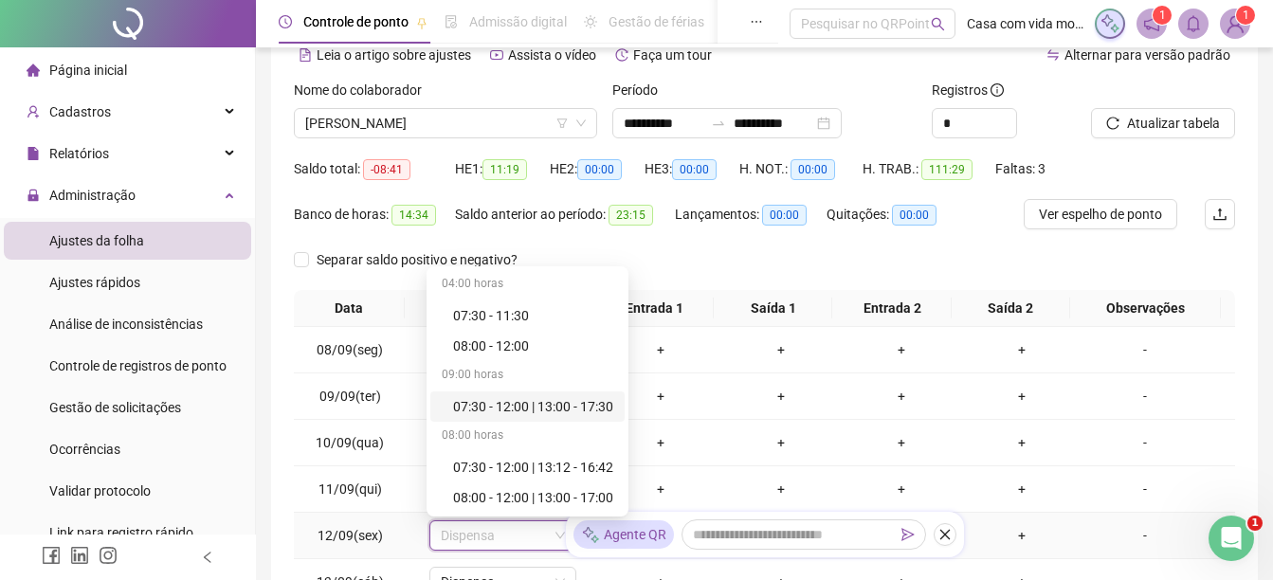
click at [548, 401] on div "07:30 - 12:00 | 13:00 - 17:30" at bounding box center [533, 406] width 160 height 21
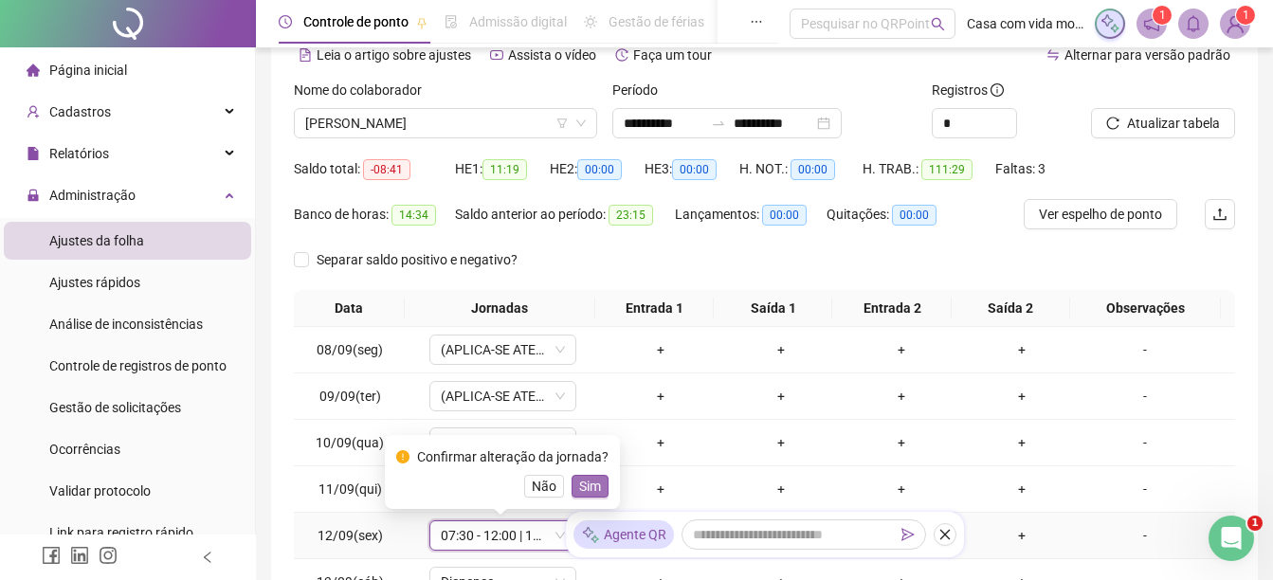
click at [587, 489] on span "Sim" at bounding box center [590, 486] width 22 height 21
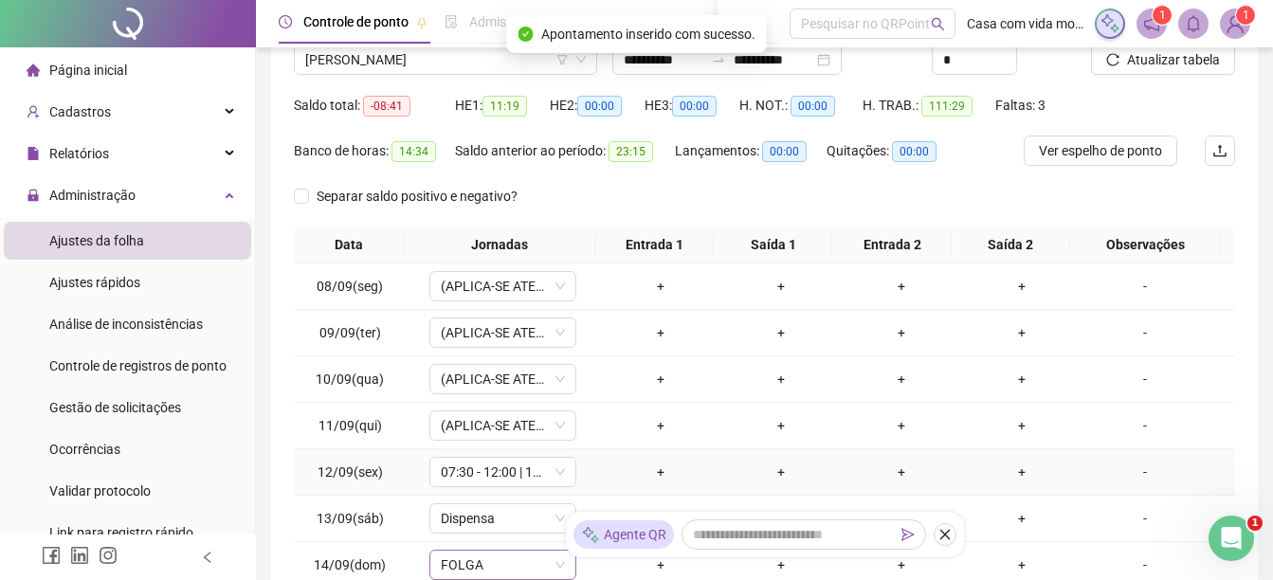
scroll to position [190, 0]
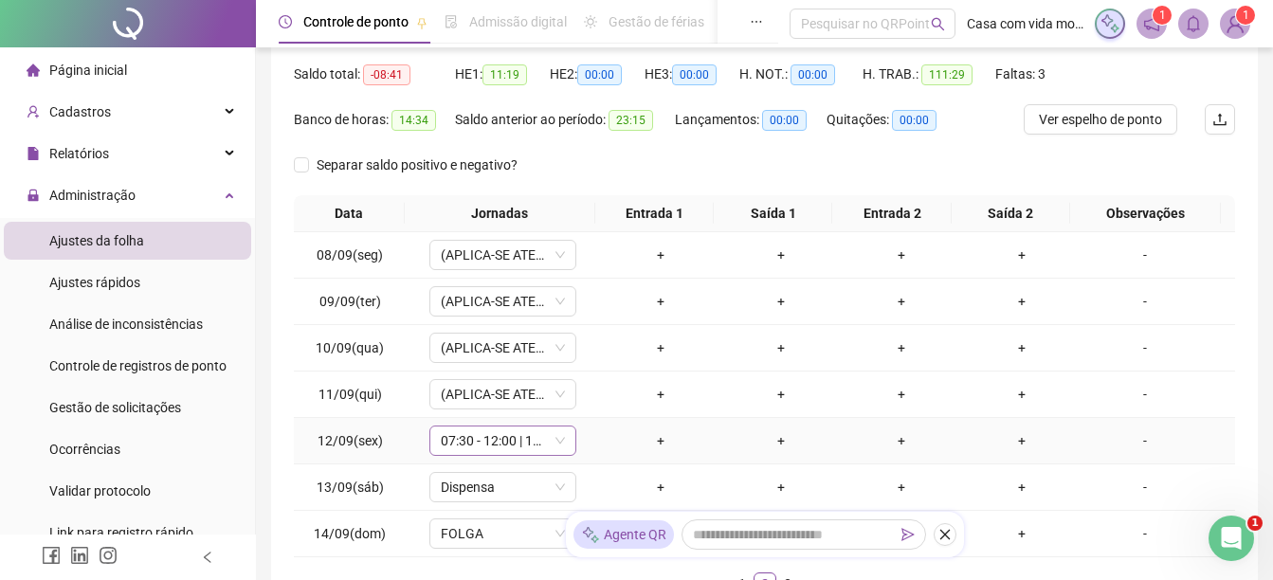
click at [561, 436] on icon "down" at bounding box center [560, 440] width 11 height 11
click at [555, 437] on icon "down" at bounding box center [560, 440] width 11 height 11
click at [549, 444] on span "07:30 - 12:00 | 13:00 - 17:30" at bounding box center [503, 441] width 124 height 28
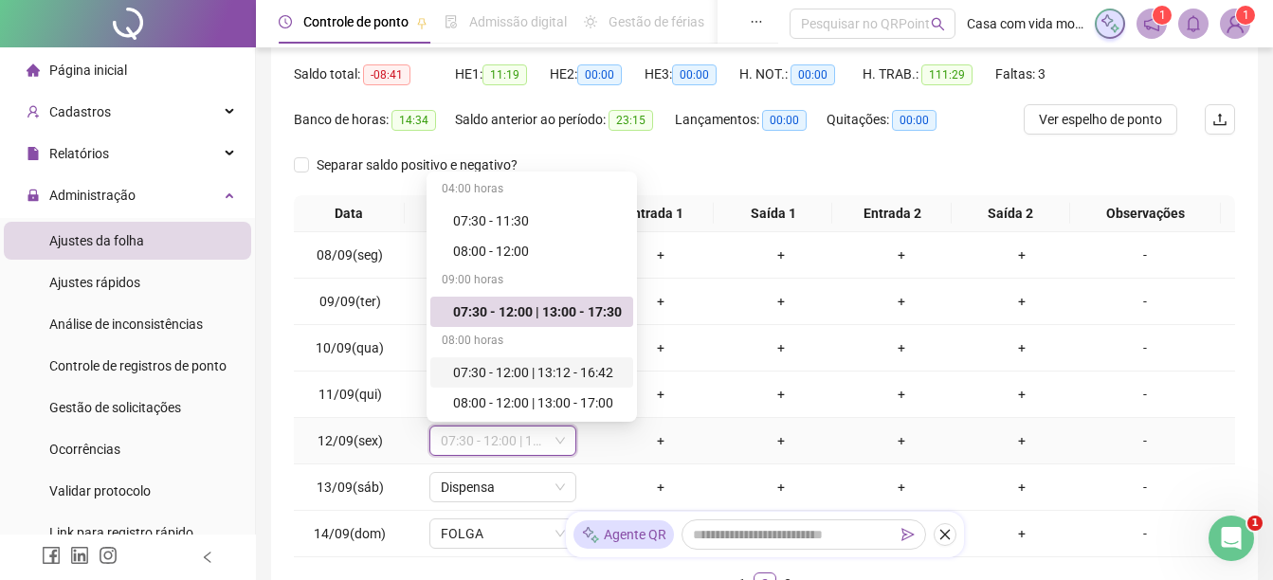
click at [532, 375] on div "07:30 - 12:00 | 13:12 - 16:42" at bounding box center [537, 372] width 169 height 21
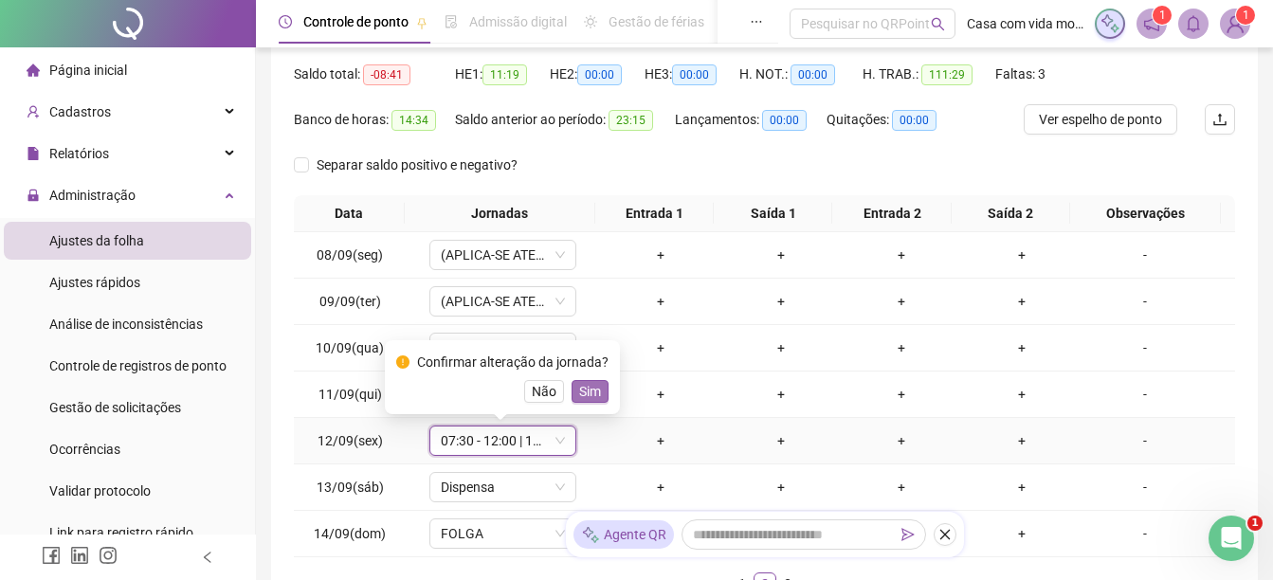
click at [581, 391] on span "Sim" at bounding box center [590, 391] width 22 height 21
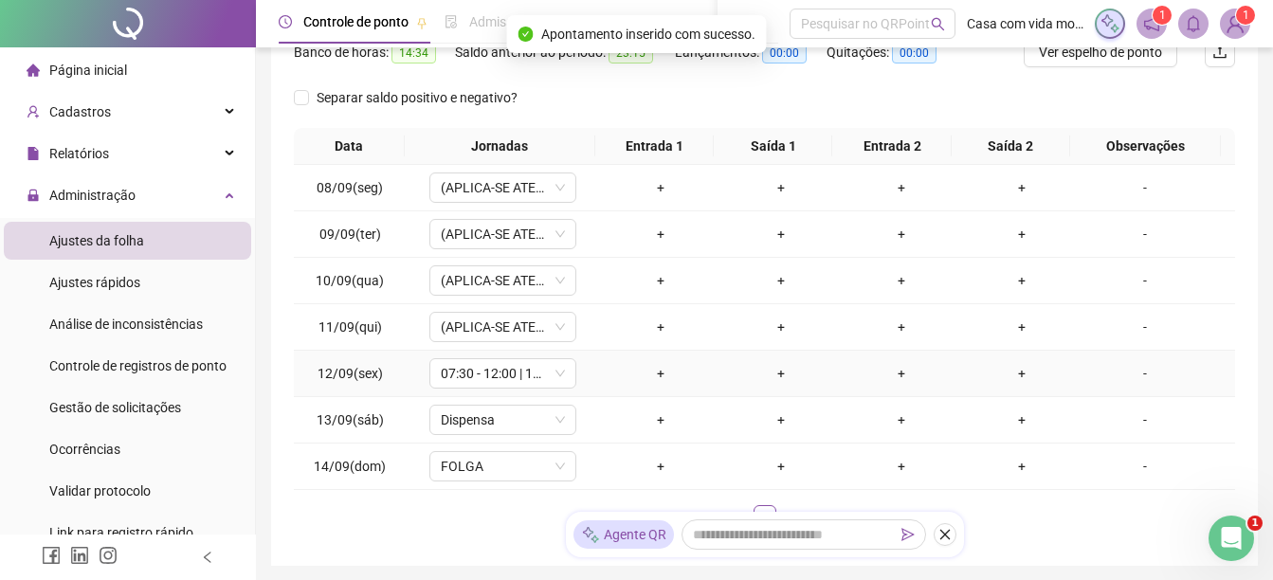
scroll to position [370, 0]
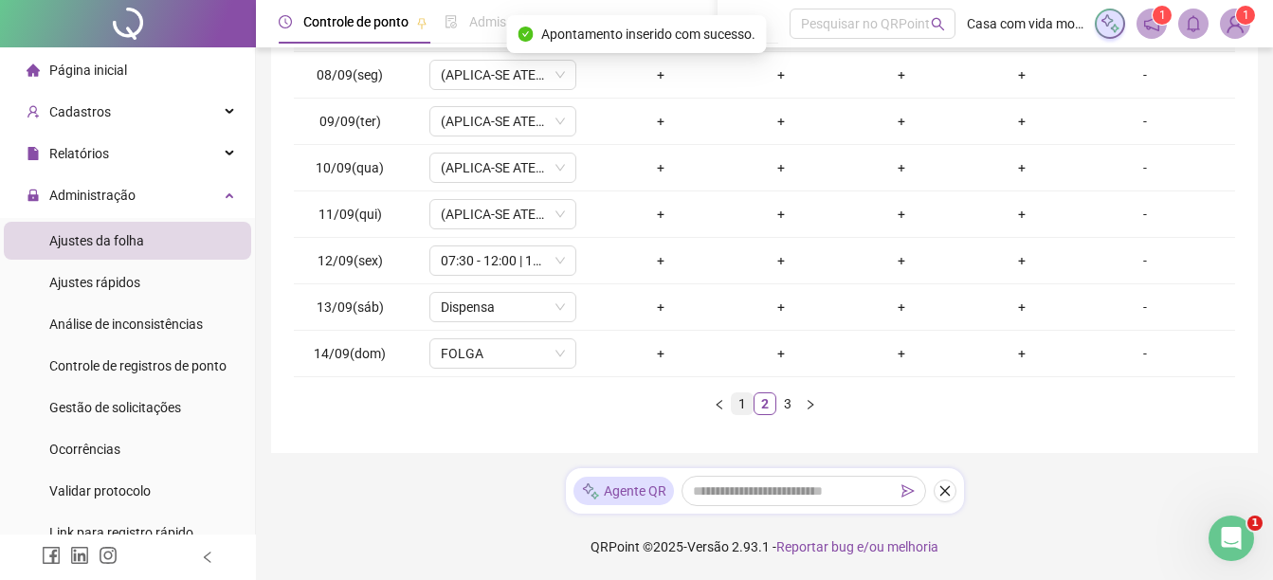
click at [740, 401] on link "1" at bounding box center [742, 403] width 21 height 21
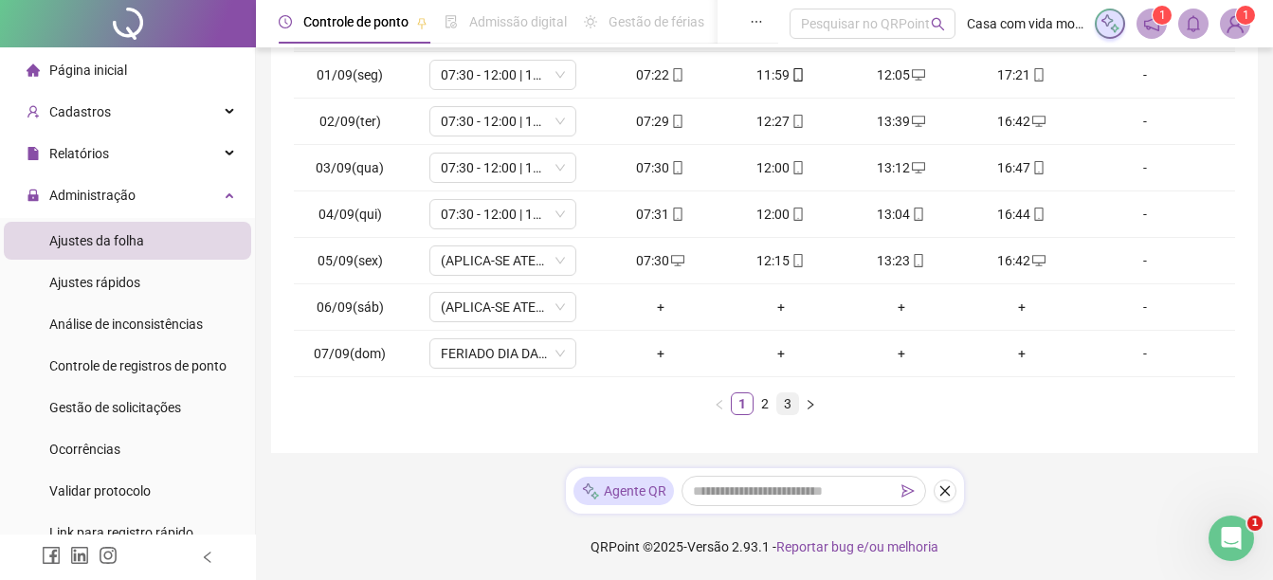
click at [788, 397] on link "3" at bounding box center [787, 403] width 21 height 21
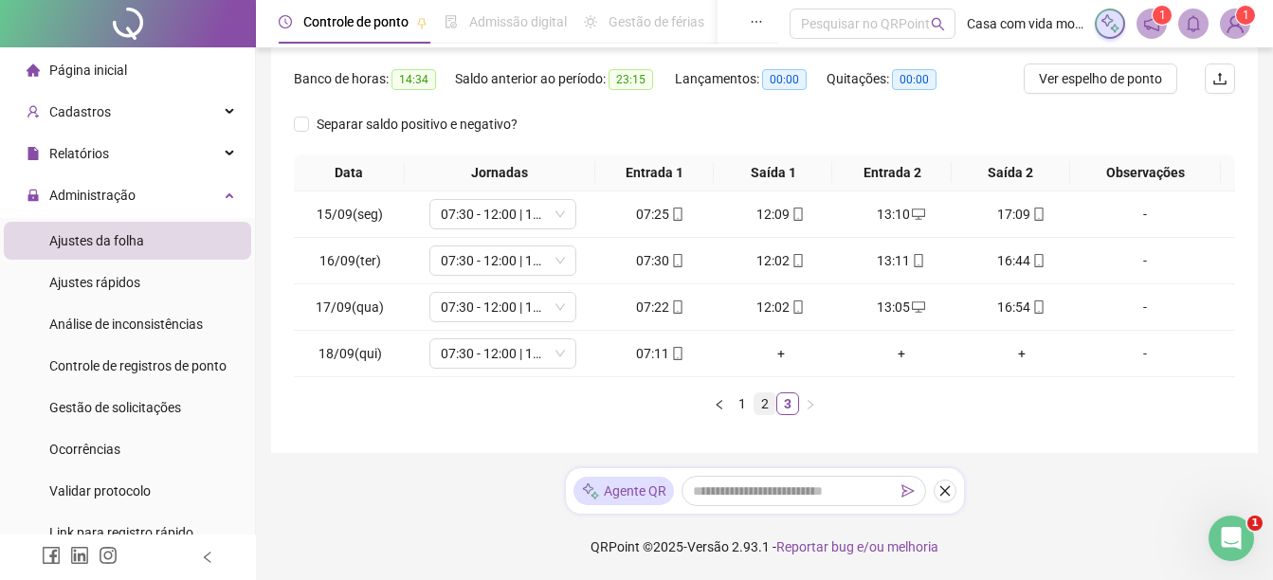
click at [766, 405] on link "2" at bounding box center [765, 403] width 21 height 21
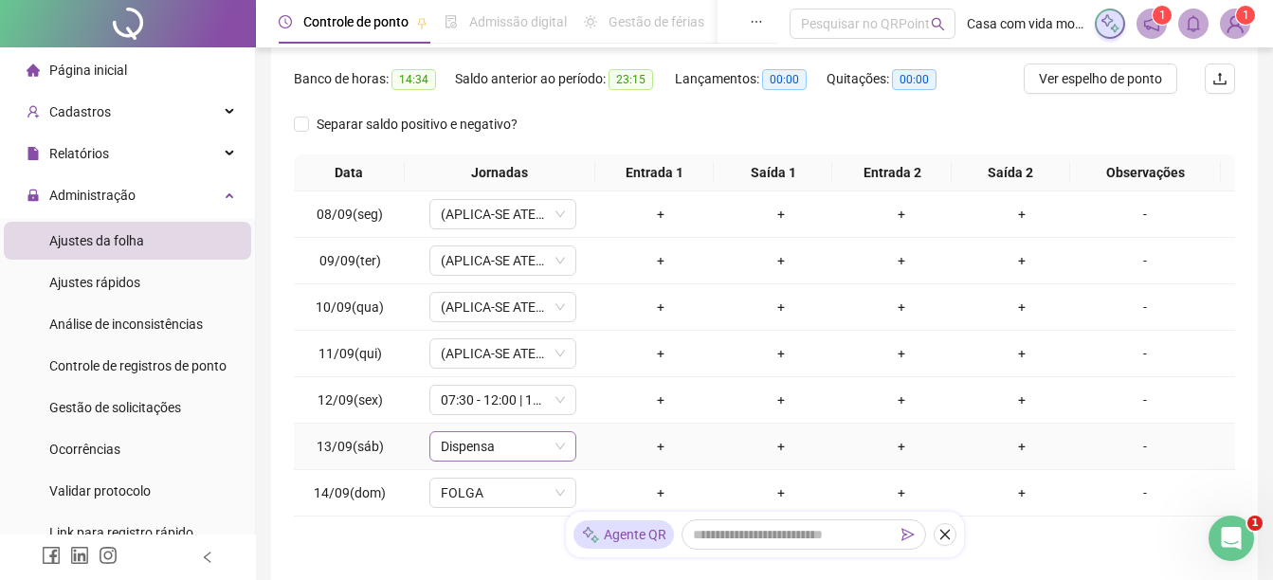
click at [500, 446] on span "Dispensa" at bounding box center [503, 446] width 124 height 28
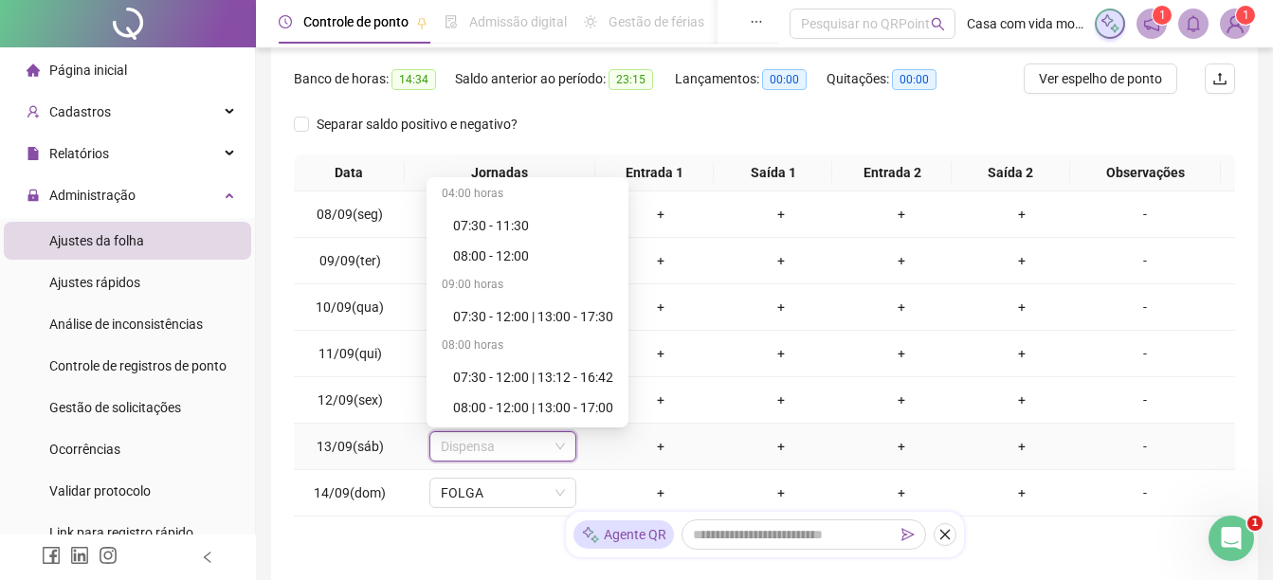
scroll to position [0, 0]
click at [508, 224] on div "07:30 - 11:30" at bounding box center [533, 226] width 160 height 21
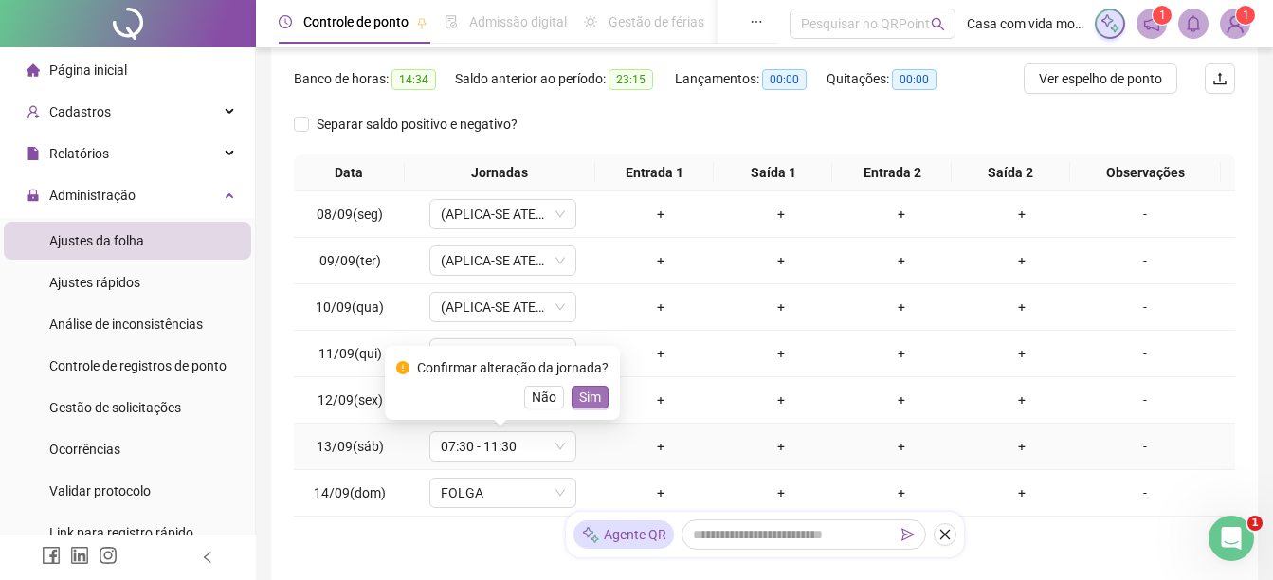
click at [594, 399] on span "Sim" at bounding box center [590, 397] width 22 height 21
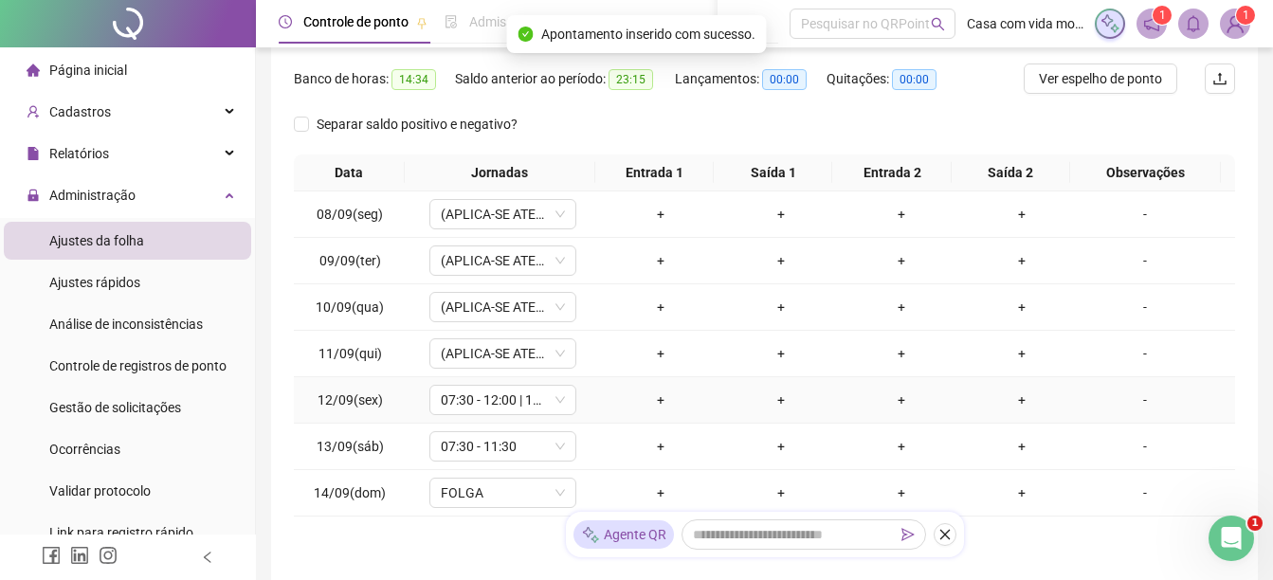
click at [1137, 406] on div "-" at bounding box center [1145, 400] width 112 height 21
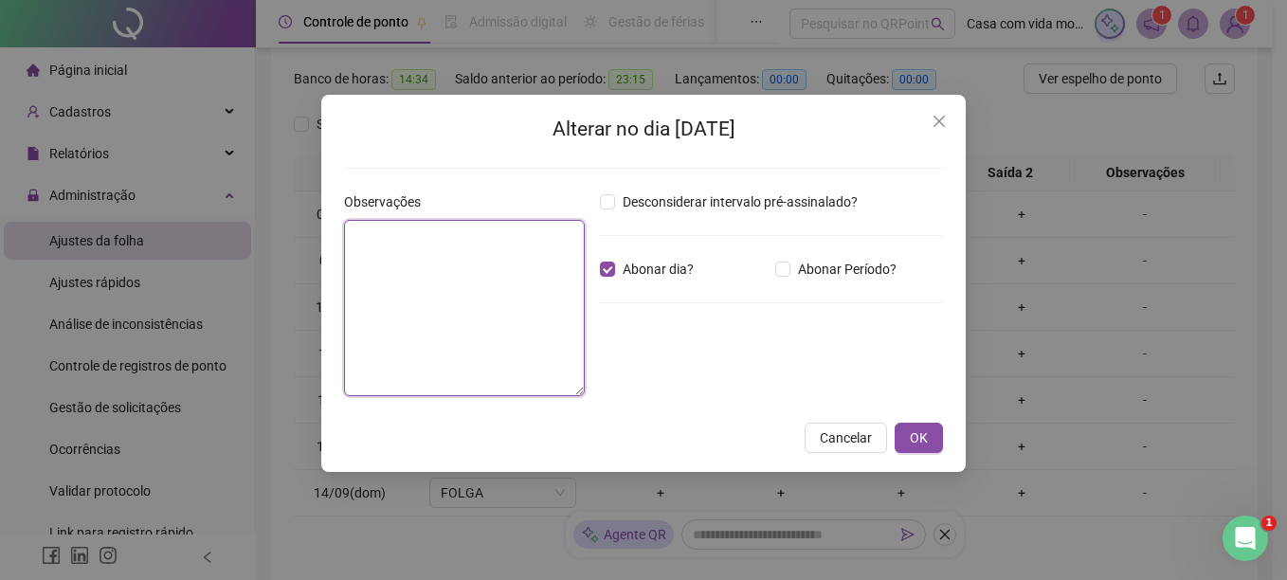
click at [455, 264] on textarea at bounding box center [464, 308] width 241 height 176
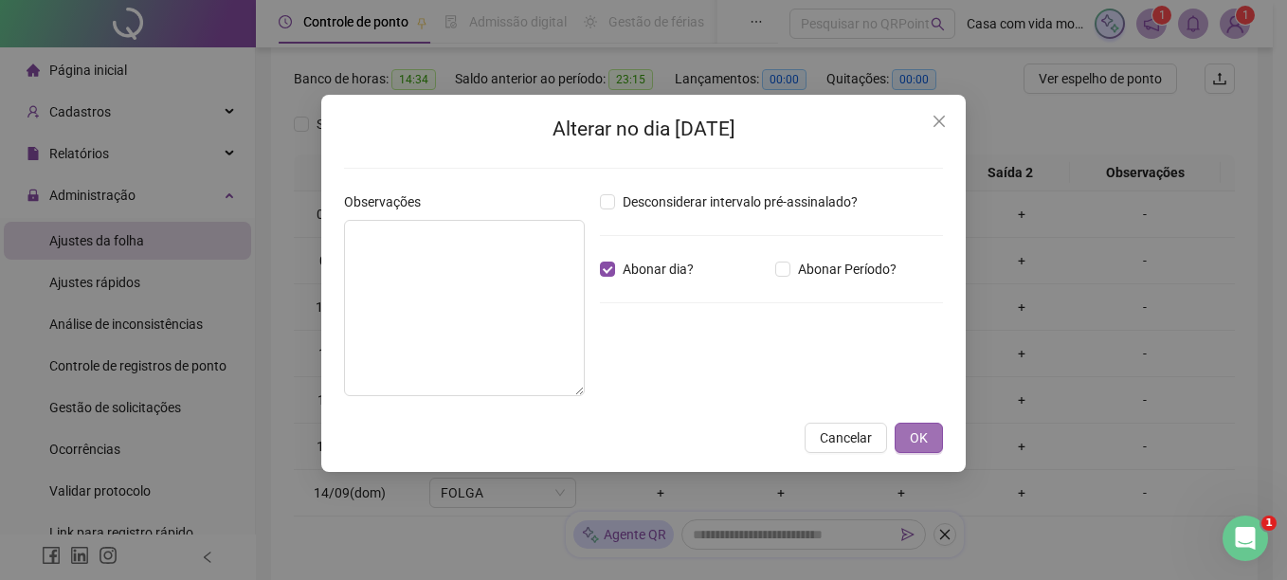
click at [926, 442] on span "OK" at bounding box center [919, 438] width 18 height 21
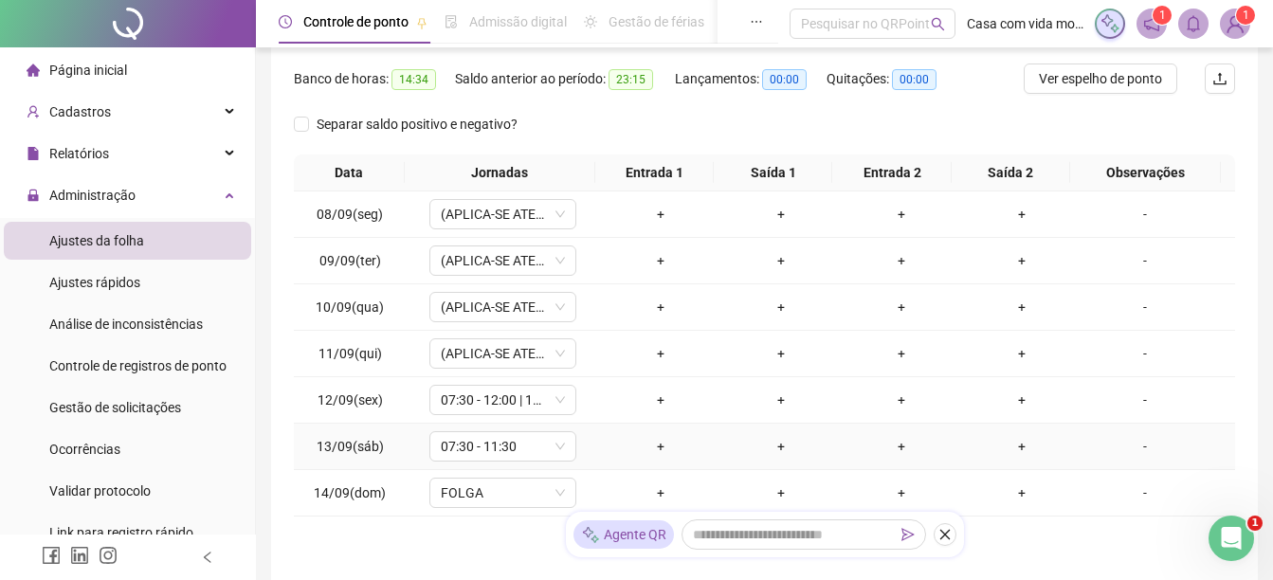
click at [1136, 449] on div "-" at bounding box center [1145, 446] width 112 height 21
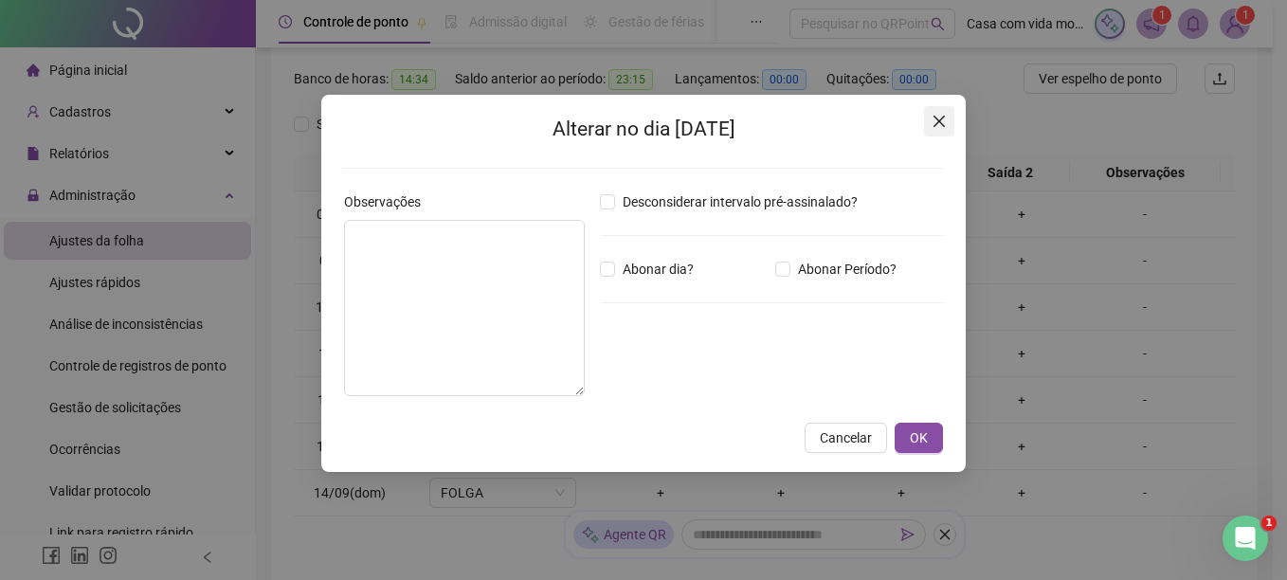
click at [940, 120] on icon "close" at bounding box center [939, 121] width 11 height 11
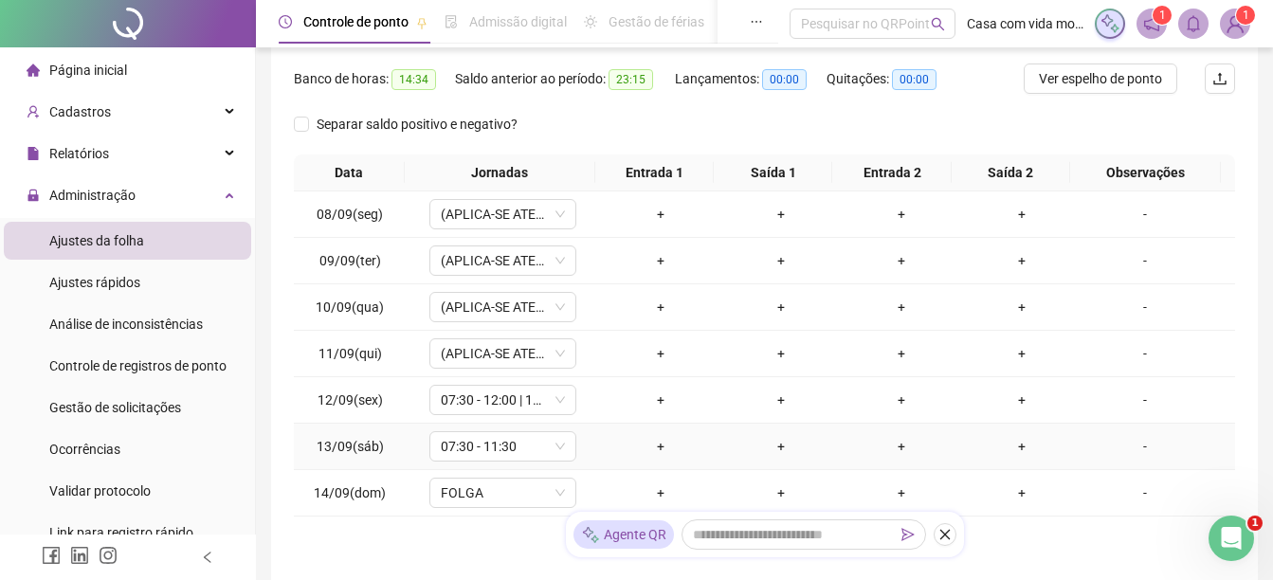
click at [1135, 446] on div "-" at bounding box center [1145, 446] width 112 height 21
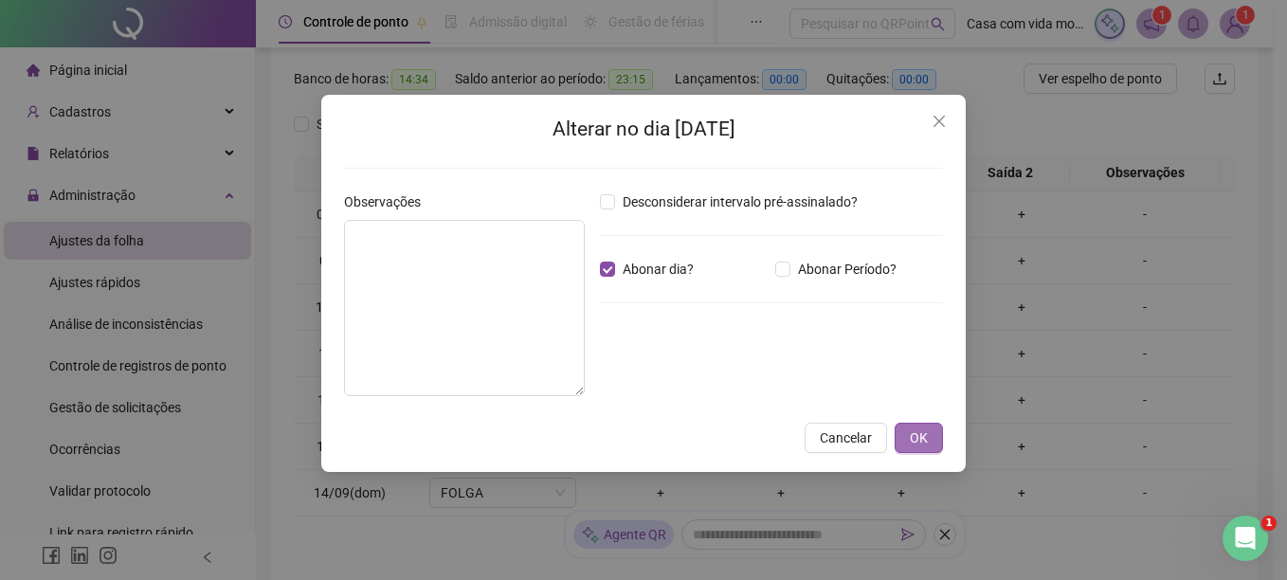
click at [907, 437] on button "OK" at bounding box center [919, 438] width 48 height 30
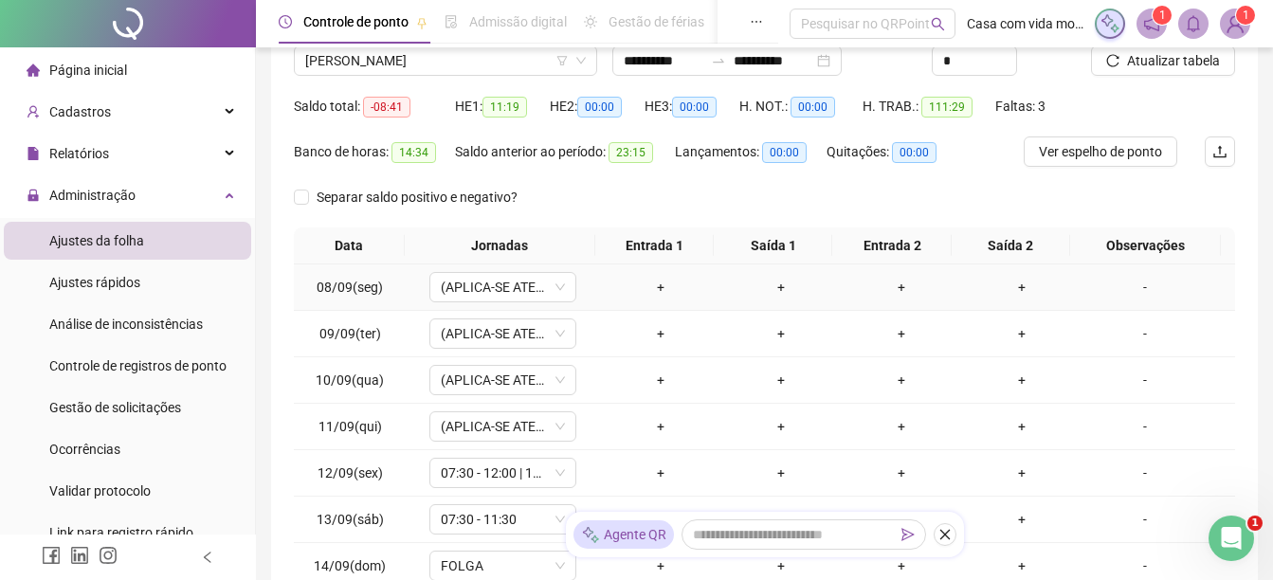
scroll to position [136, 0]
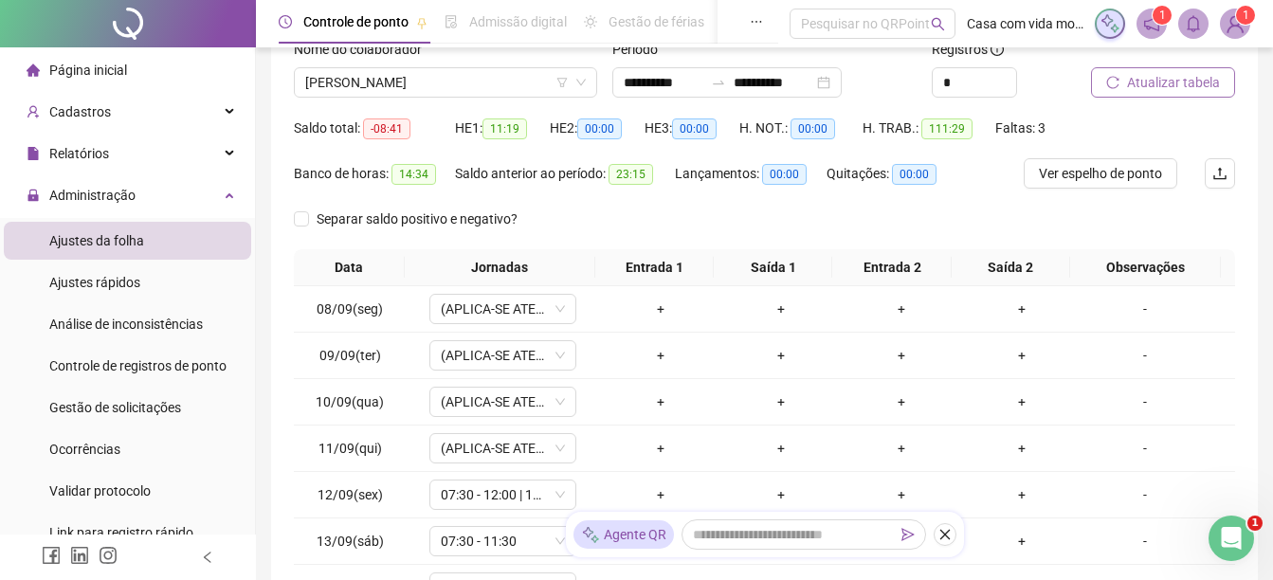
click at [1131, 71] on button "Atualizar tabela" at bounding box center [1163, 82] width 144 height 30
click at [1107, 167] on span "Ver espelho de ponto" at bounding box center [1100, 173] width 123 height 21
